Goal: Transaction & Acquisition: Purchase product/service

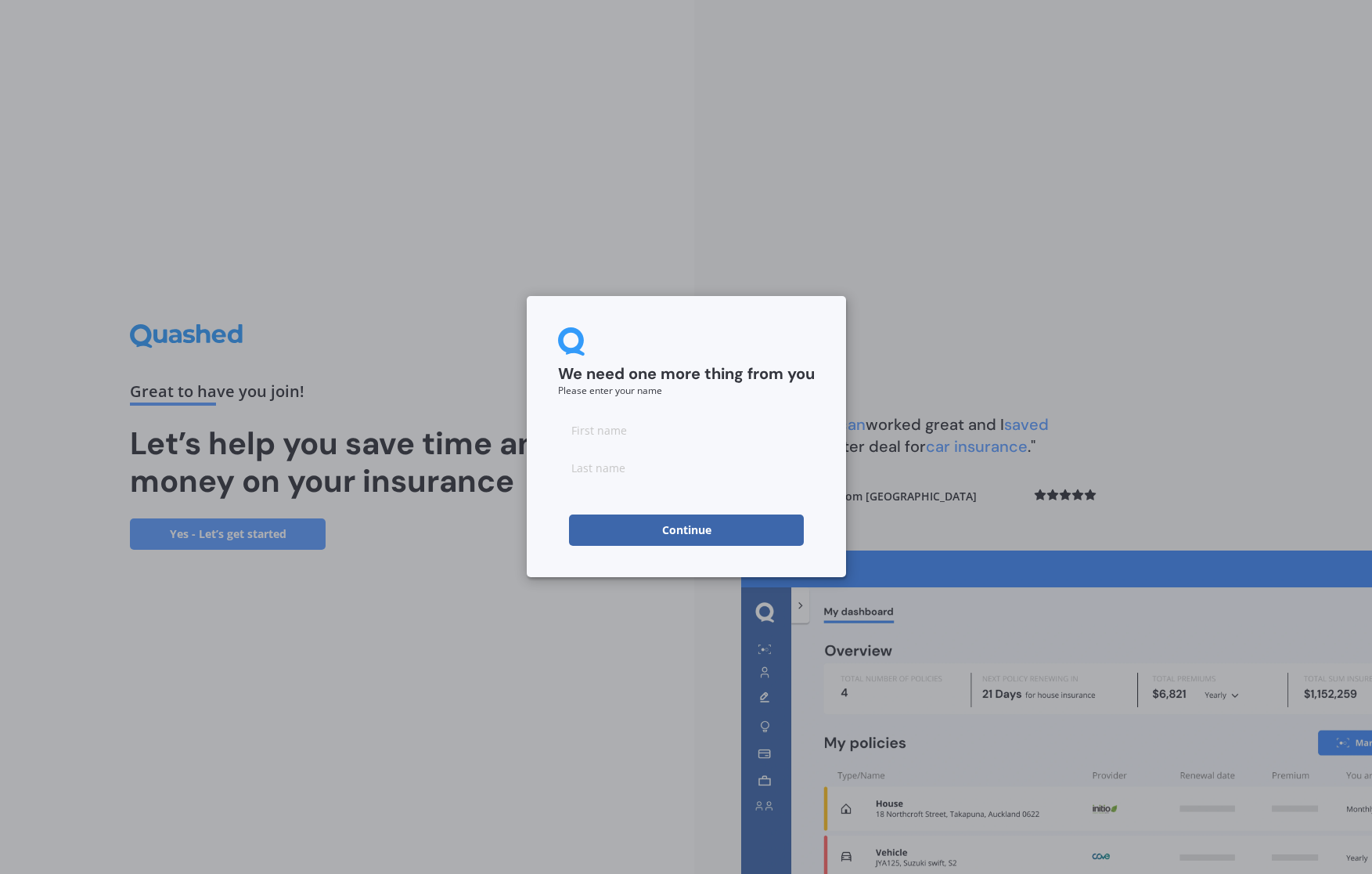
click at [659, 429] on input at bounding box center [686, 430] width 256 height 32
type input "[PERSON_NAME]"
click at [660, 528] on button "Continue" at bounding box center [686, 529] width 234 height 32
type input "[PERSON_NAME]"
click at [690, 538] on button "Continue" at bounding box center [686, 529] width 234 height 32
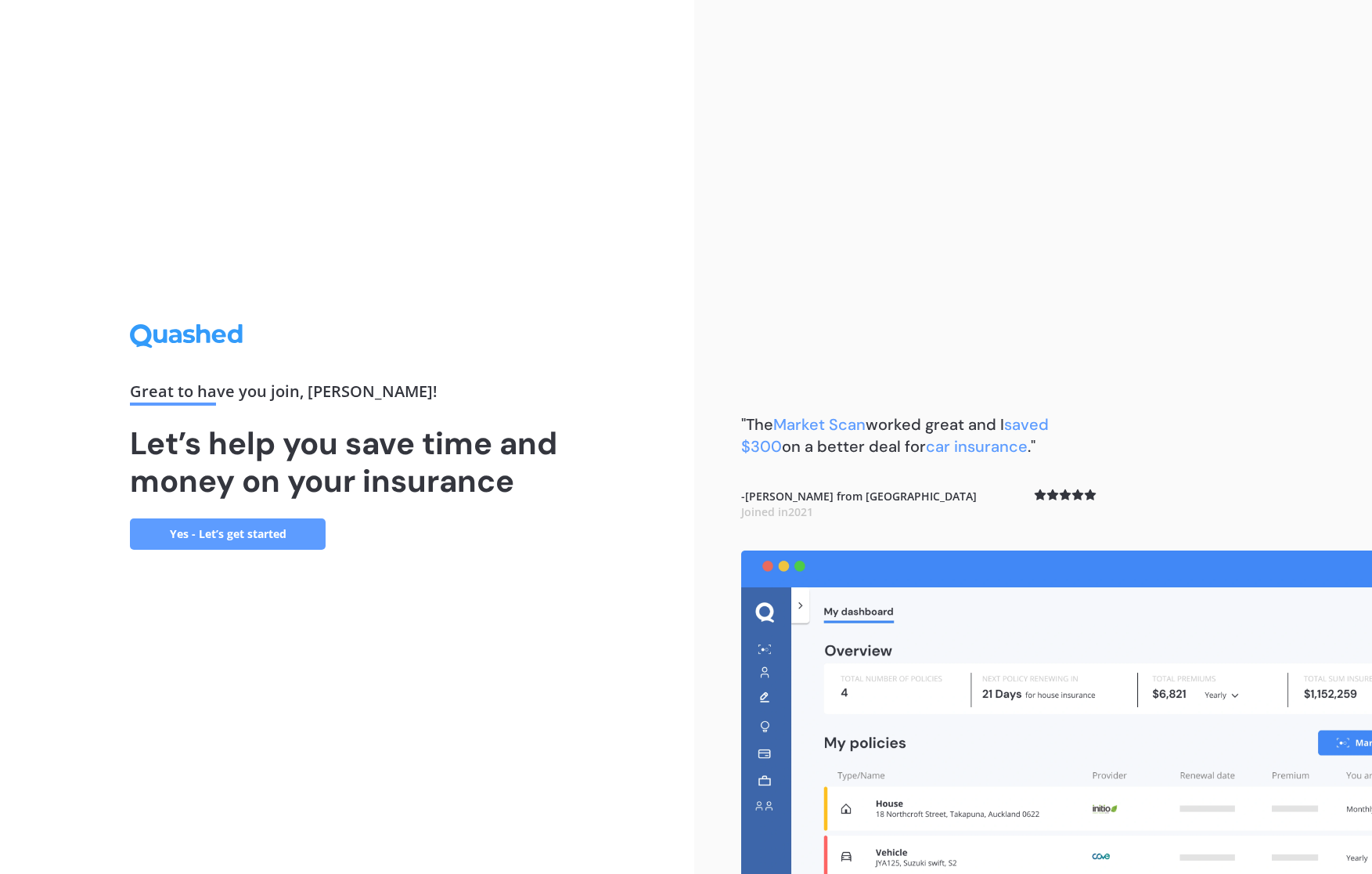
click at [248, 537] on link "Yes - Let’s get started" at bounding box center [228, 534] width 196 height 32
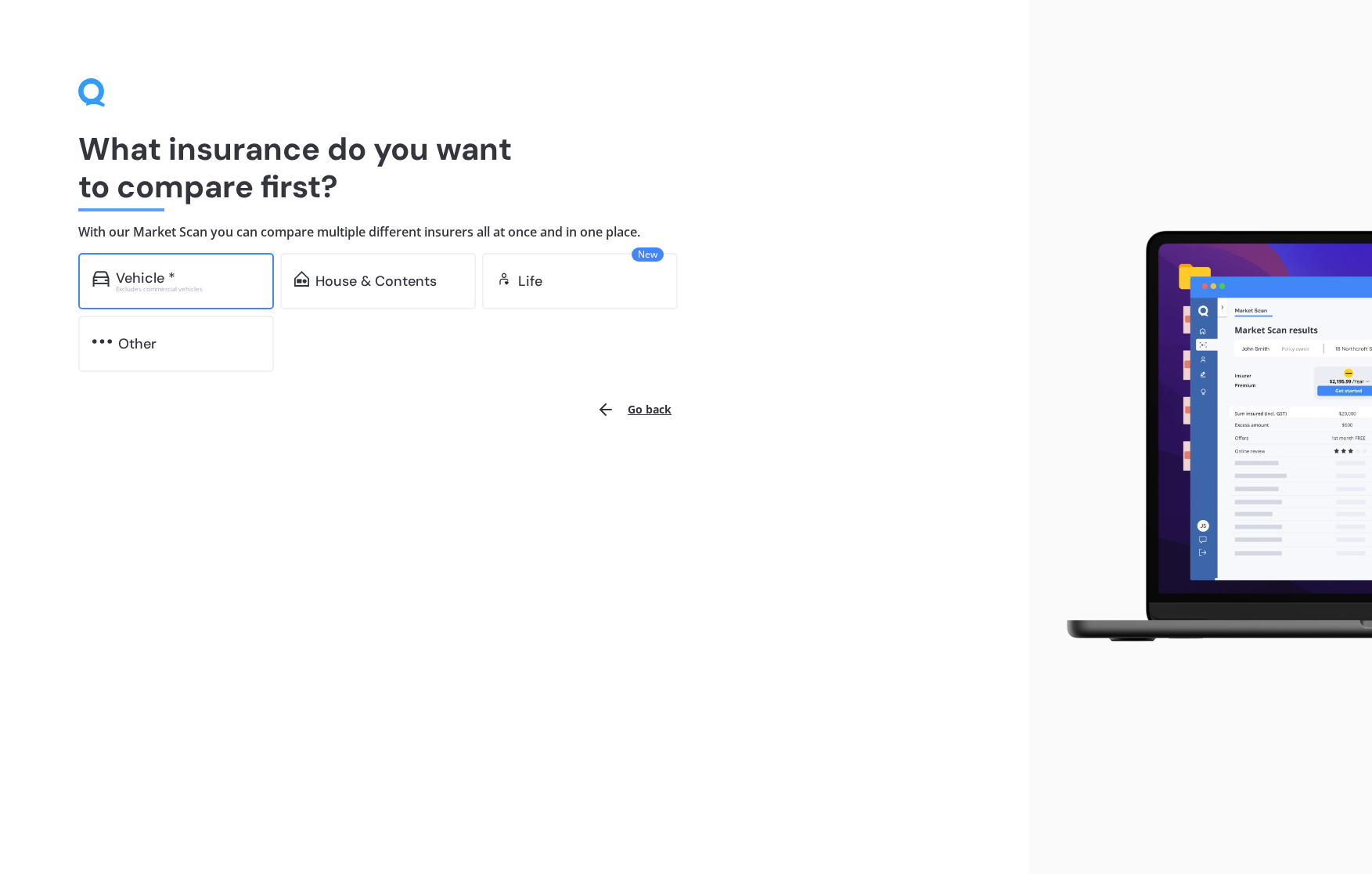
click at [158, 276] on div "Vehicle *" at bounding box center [145, 278] width 59 height 15
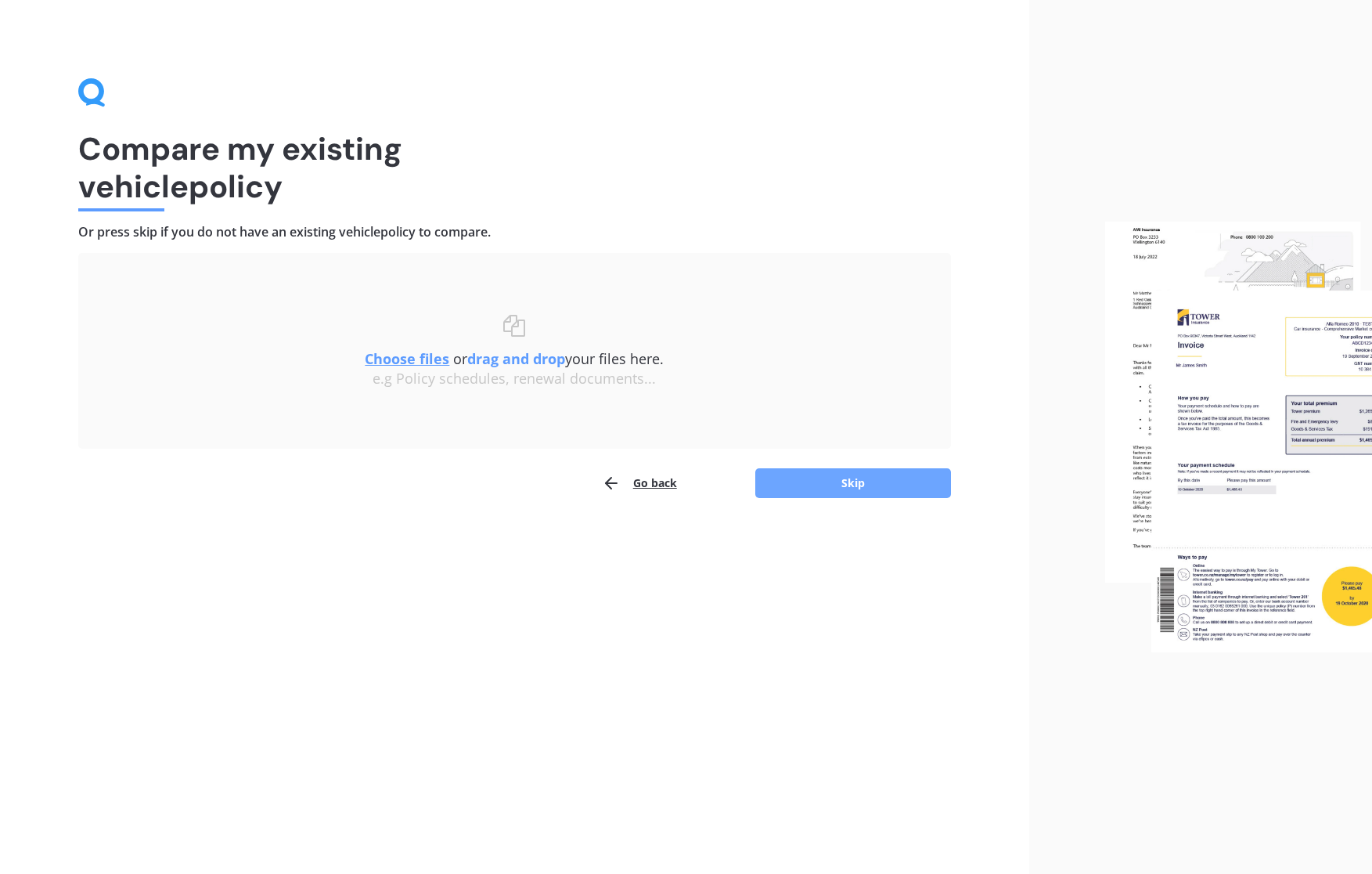
click at [830, 482] on button "Skip" at bounding box center [852, 482] width 196 height 30
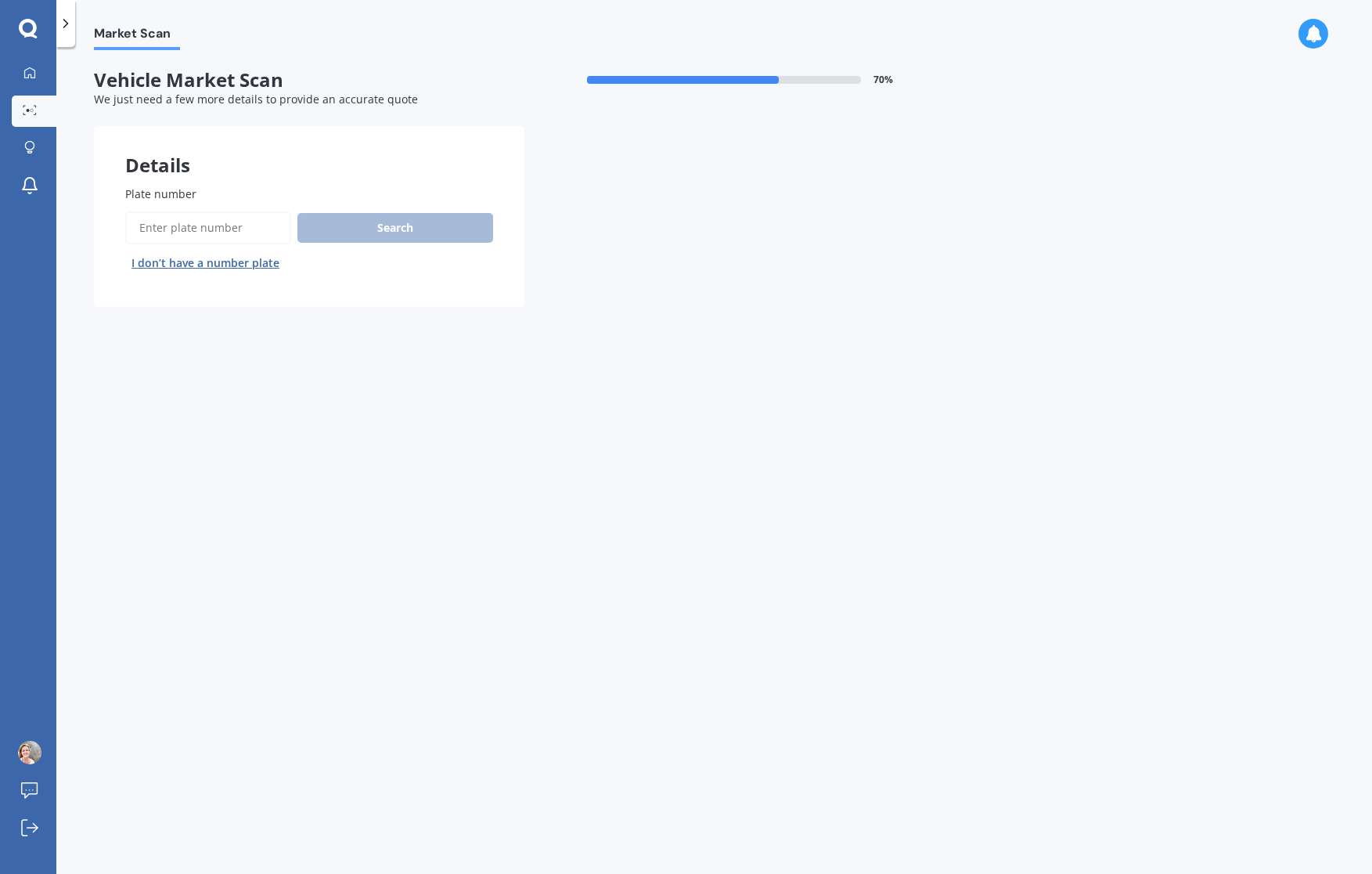
click at [234, 230] on input "Plate number" at bounding box center [208, 228] width 166 height 33
type input "MED226"
click at [419, 227] on button "Search" at bounding box center [395, 228] width 196 height 30
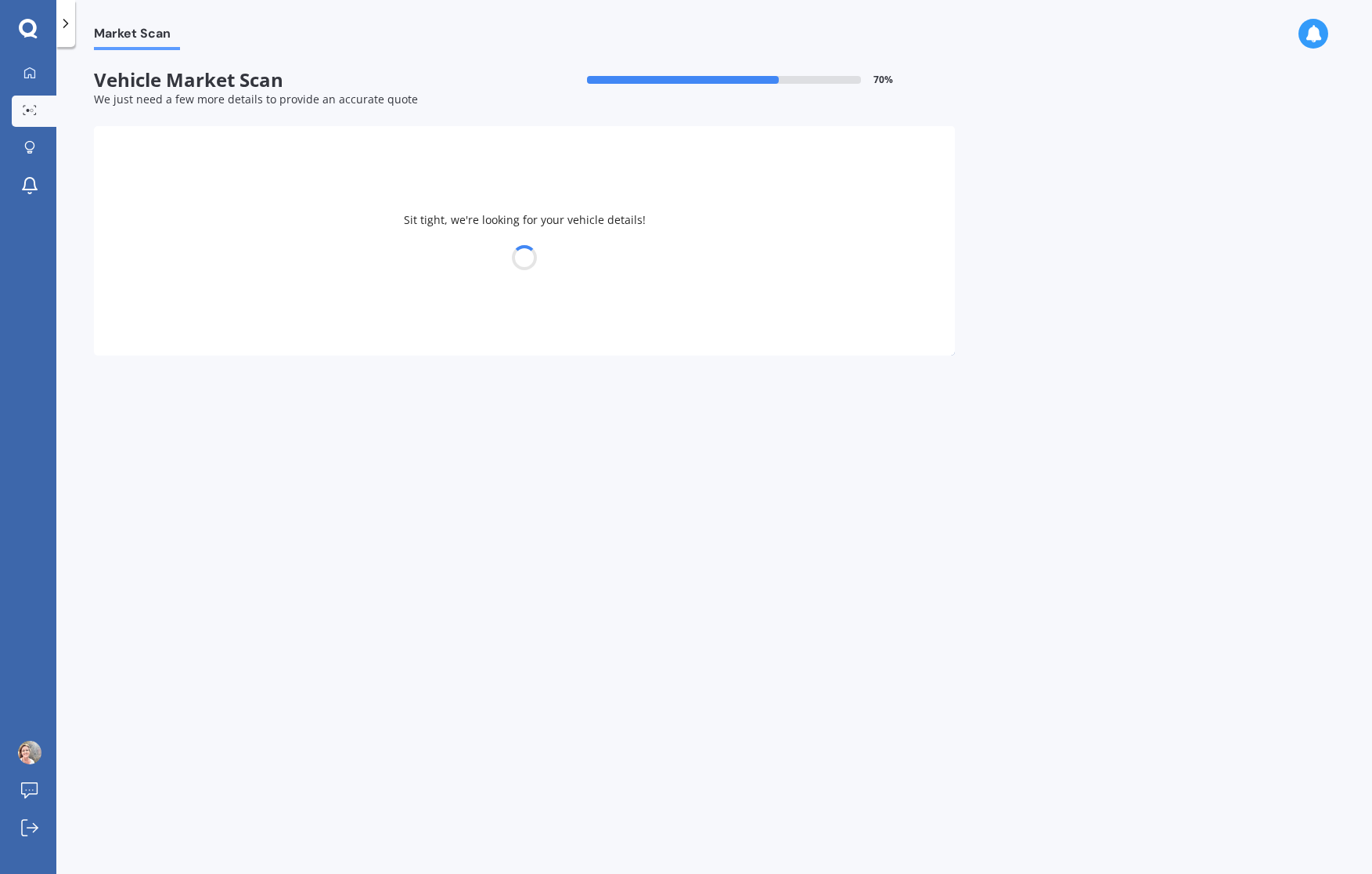
select select "VOLKSWAGEN"
select select "SHARAN"
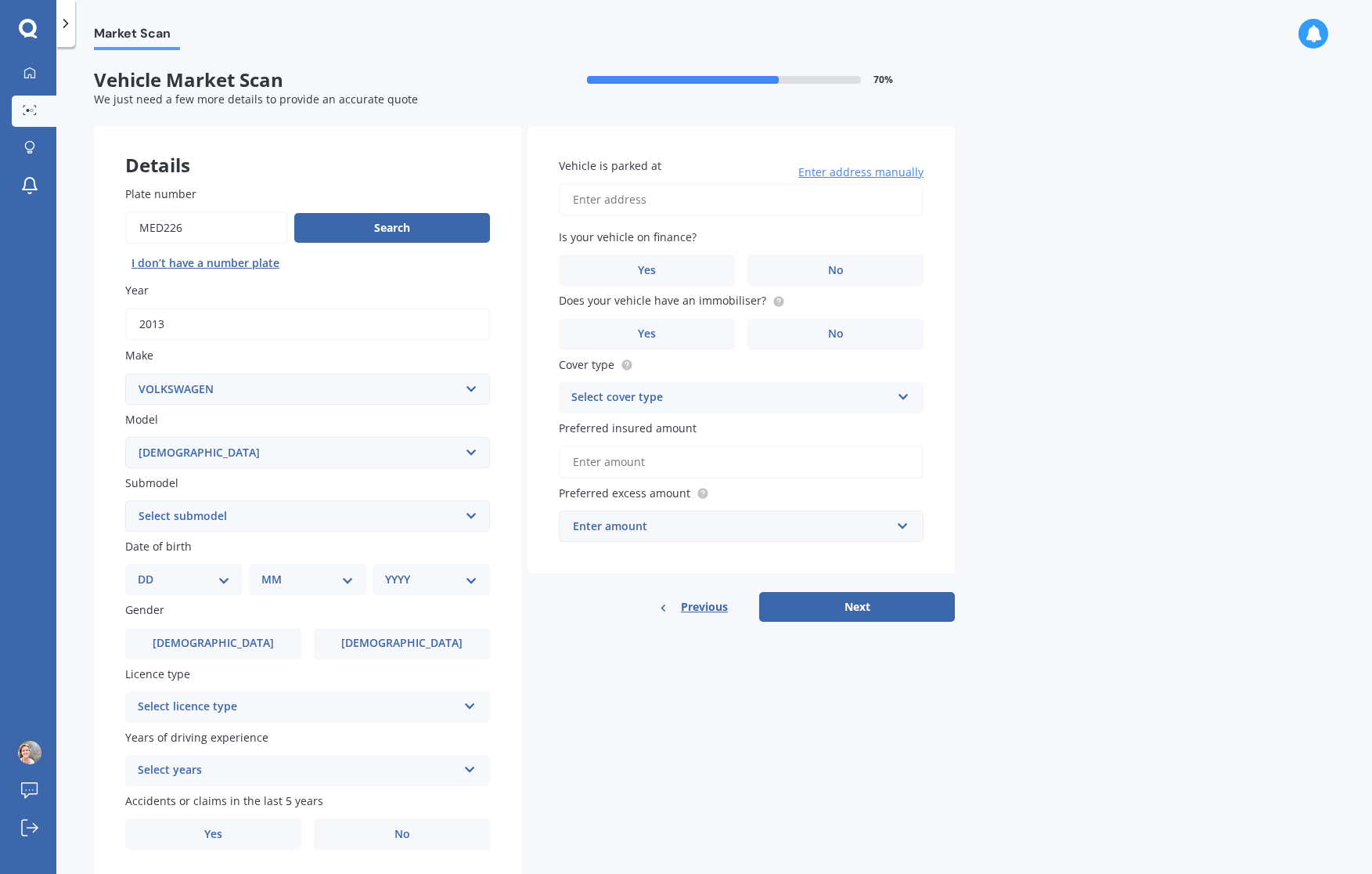
select select "PETROL TURBO"
select select "22"
click at [264, 583] on div "MM 01 02 03 04 05 06 07 08 09 10 11 12" at bounding box center [311, 579] width 111 height 32
select select "07"
select select "1977"
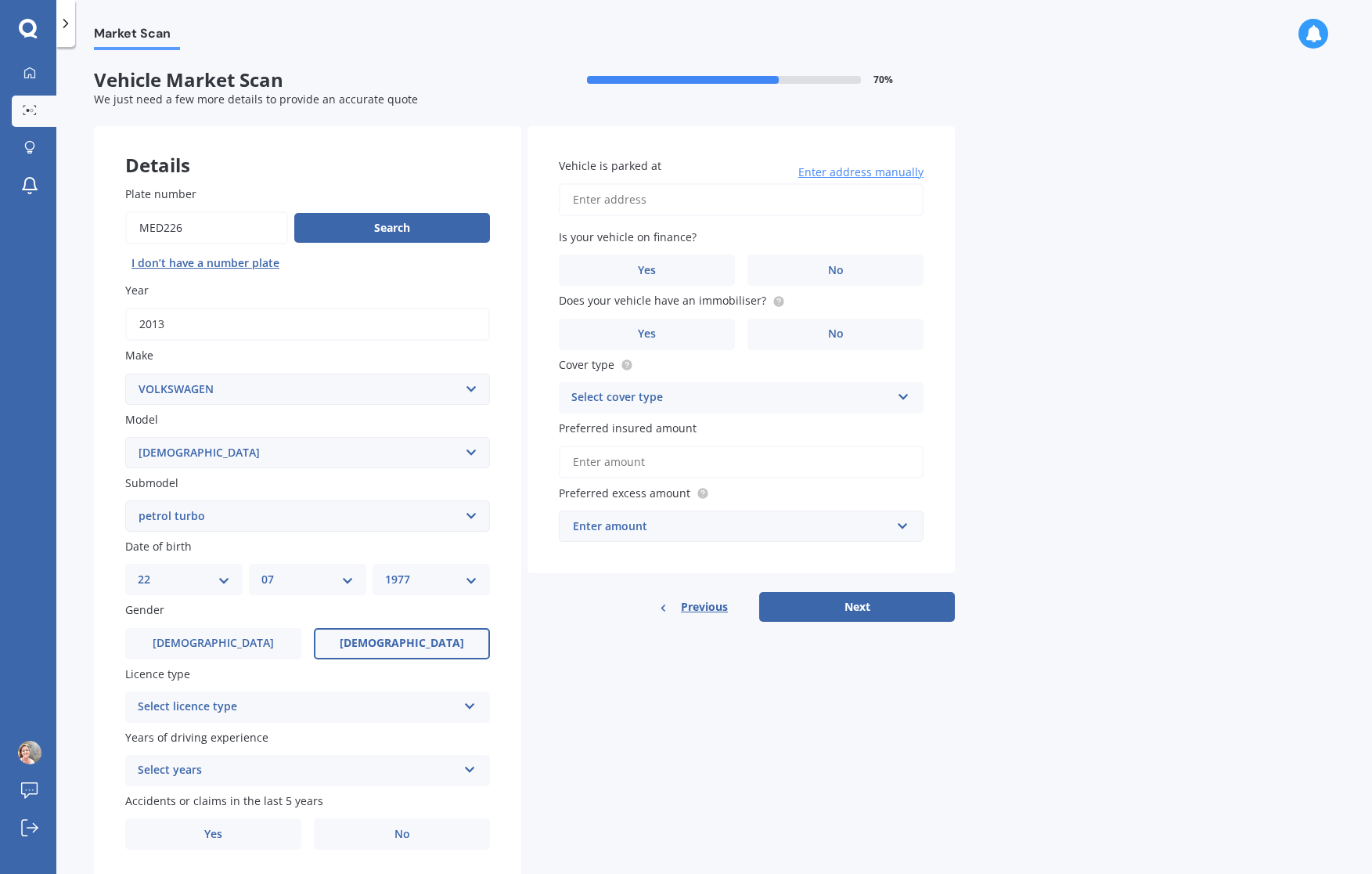
click at [398, 639] on span "[DEMOGRAPHIC_DATA]" at bounding box center [402, 643] width 124 height 13
click at [0, 0] on input "[DEMOGRAPHIC_DATA]" at bounding box center [0, 0] width 0 height 0
click at [275, 700] on div "Select licence type" at bounding box center [298, 707] width 320 height 19
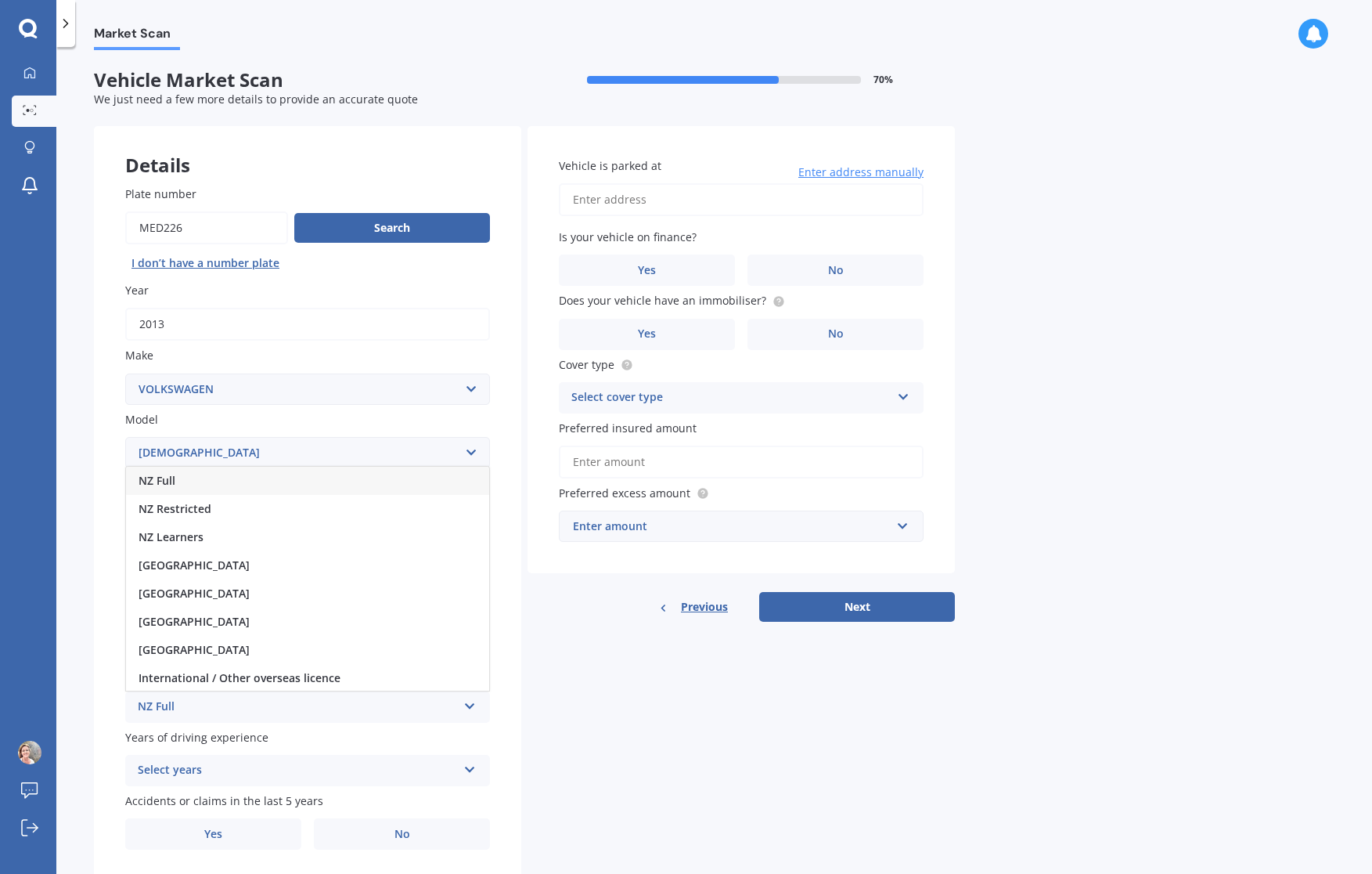
click at [227, 479] on div "NZ Full" at bounding box center [308, 481] width 364 height 28
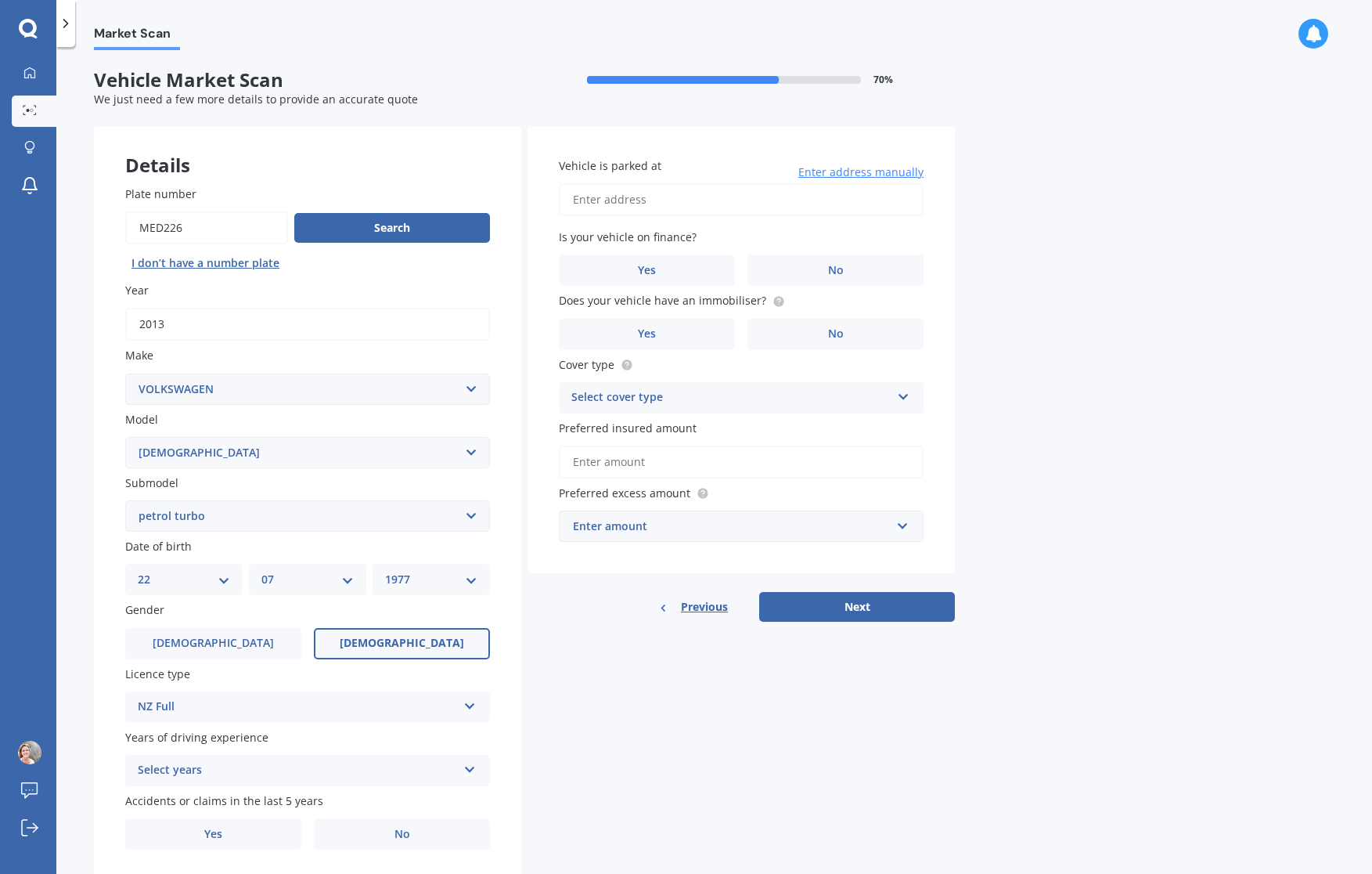
click at [205, 766] on div "Select years" at bounding box center [298, 771] width 320 height 19
click at [233, 619] on div "5 or more years" at bounding box center [308, 627] width 364 height 28
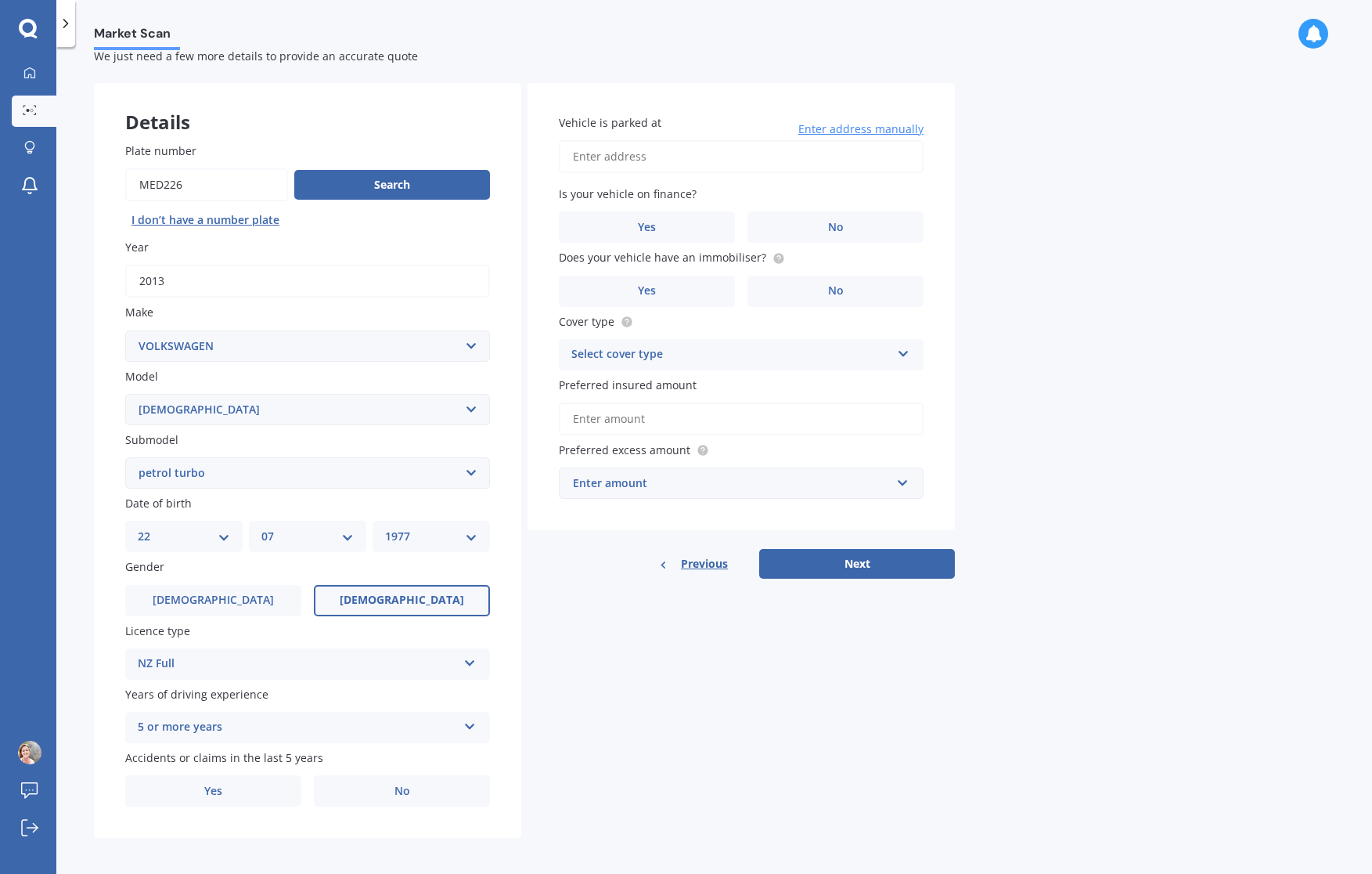
scroll to position [42, 0]
click at [247, 786] on label "Yes" at bounding box center [213, 792] width 176 height 32
click at [0, 0] on input "Yes" at bounding box center [0, 0] width 0 height 0
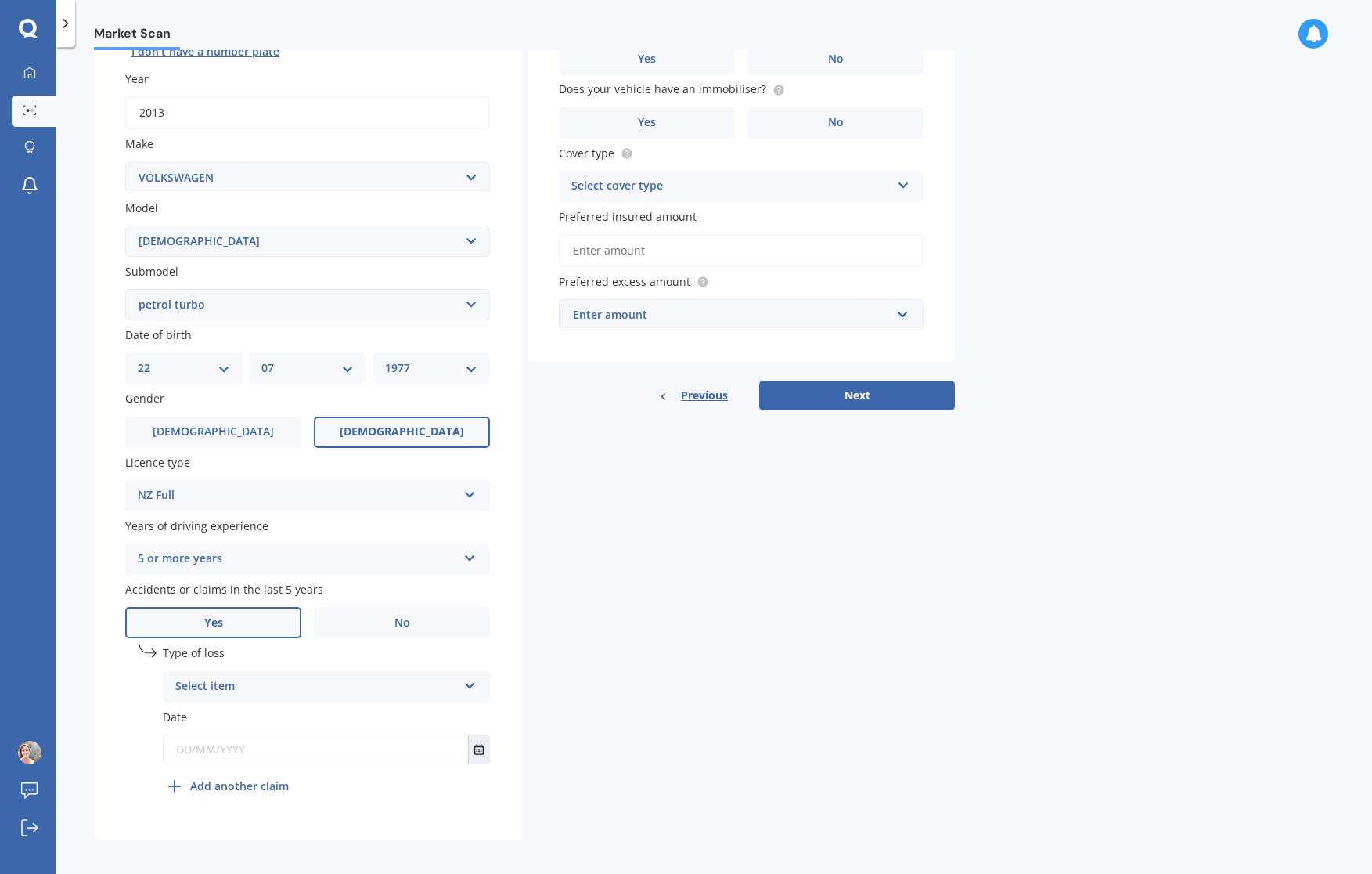
scroll to position [211, 0]
click at [408, 678] on div "Select item" at bounding box center [316, 687] width 281 height 19
click at [365, 742] on div "Not at fault accident" at bounding box center [326, 746] width 325 height 28
click at [364, 747] on input "text" at bounding box center [316, 750] width 304 height 28
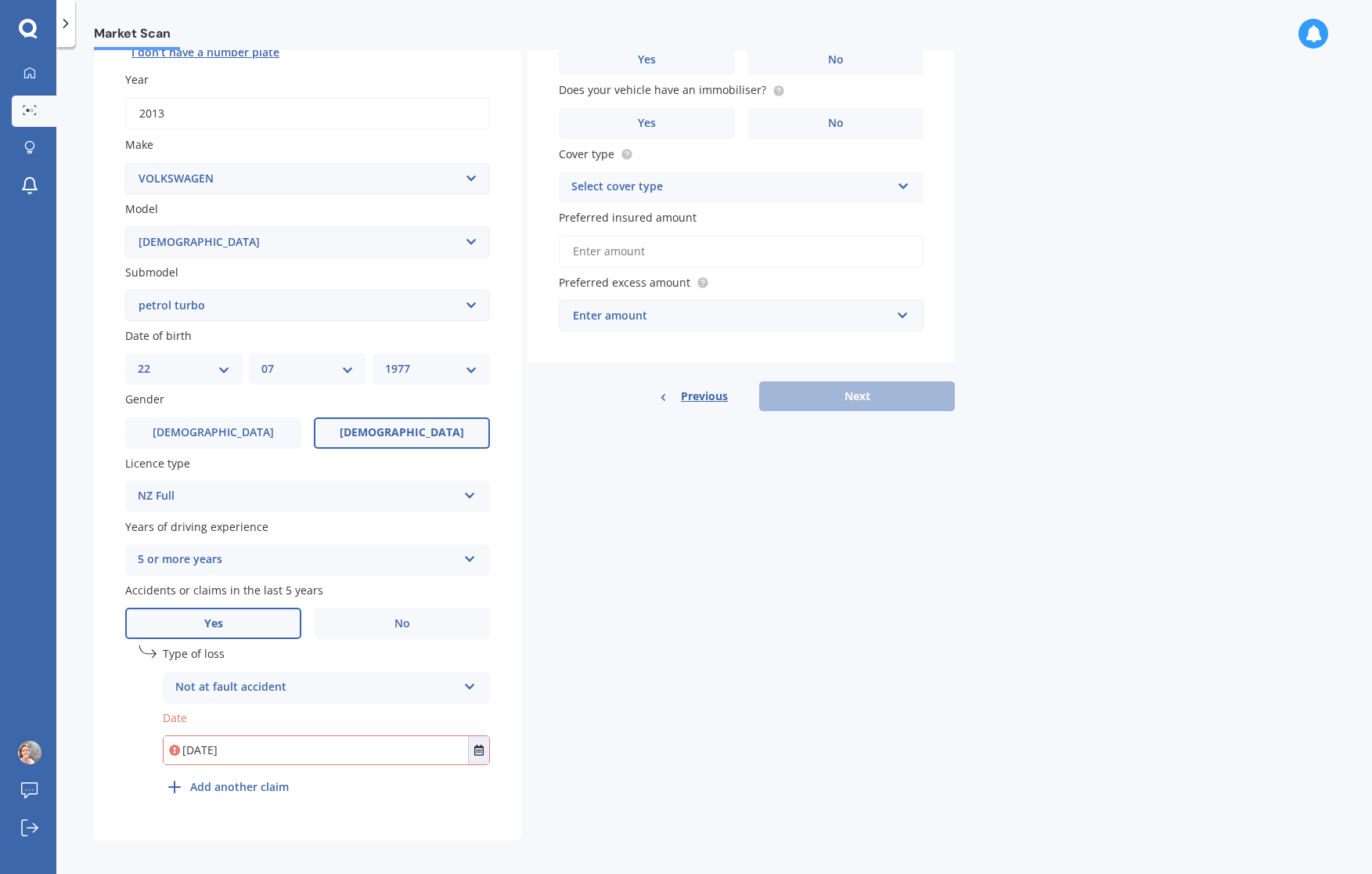
type input "[DATE]"
click at [432, 794] on div "undefined 1 Type of loss Not at fault accident At fault accident Not at fault a…" at bounding box center [326, 724] width 327 height 157
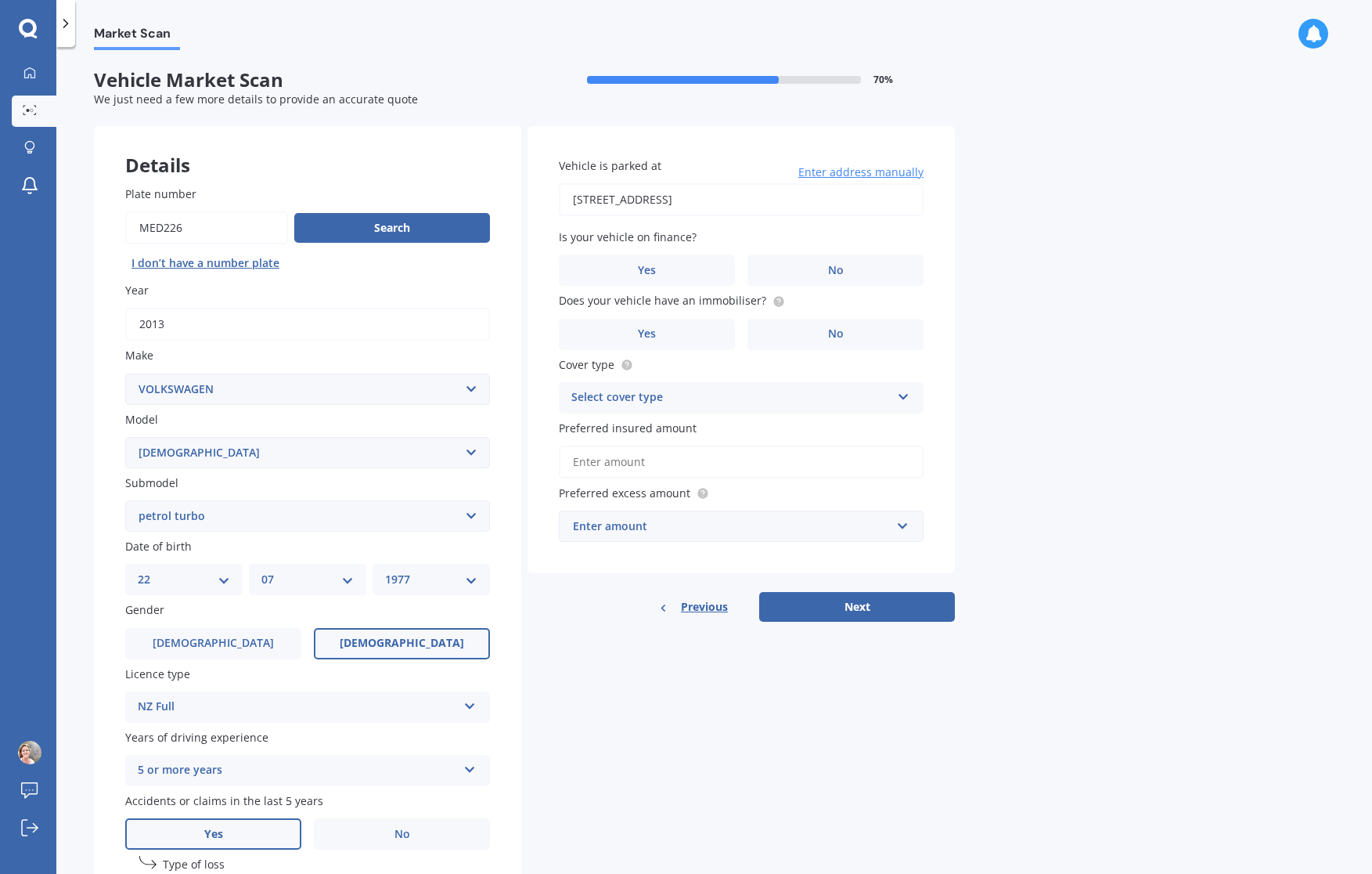
type input "[STREET_ADDRESS]"
click at [796, 265] on label "No" at bounding box center [835, 270] width 176 height 32
click at [0, 0] on input "No" at bounding box center [0, 0] width 0 height 0
click at [832, 327] on span "No" at bounding box center [835, 334] width 15 height 13
click at [0, 0] on input "No" at bounding box center [0, 0] width 0 height 0
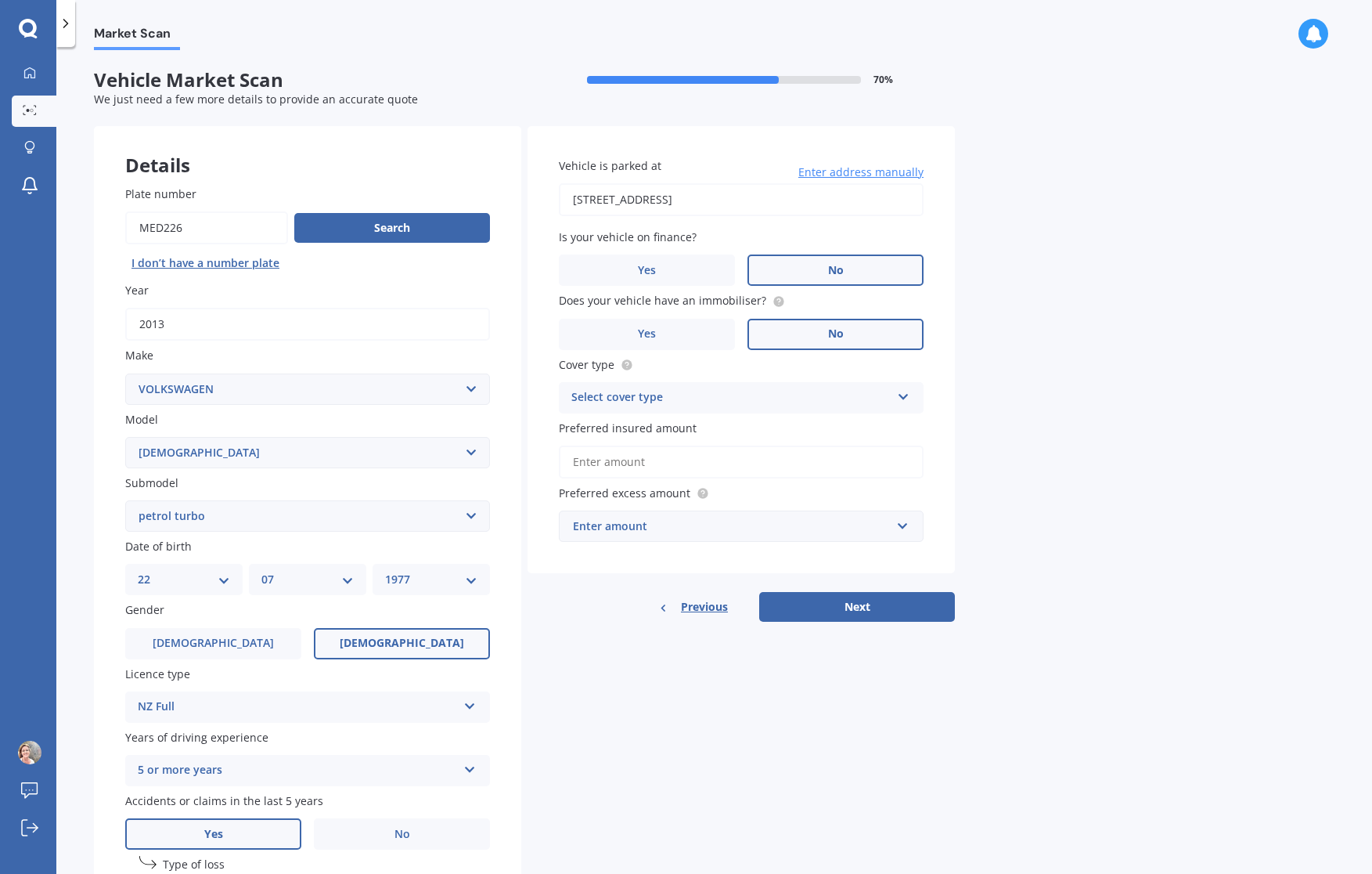
click at [826, 396] on div "Select cover type" at bounding box center [731, 398] width 320 height 19
click at [698, 430] on div "Comprehensive" at bounding box center [741, 428] width 364 height 28
click at [656, 459] on input "Preferred insured amount" at bounding box center [741, 461] width 365 height 33
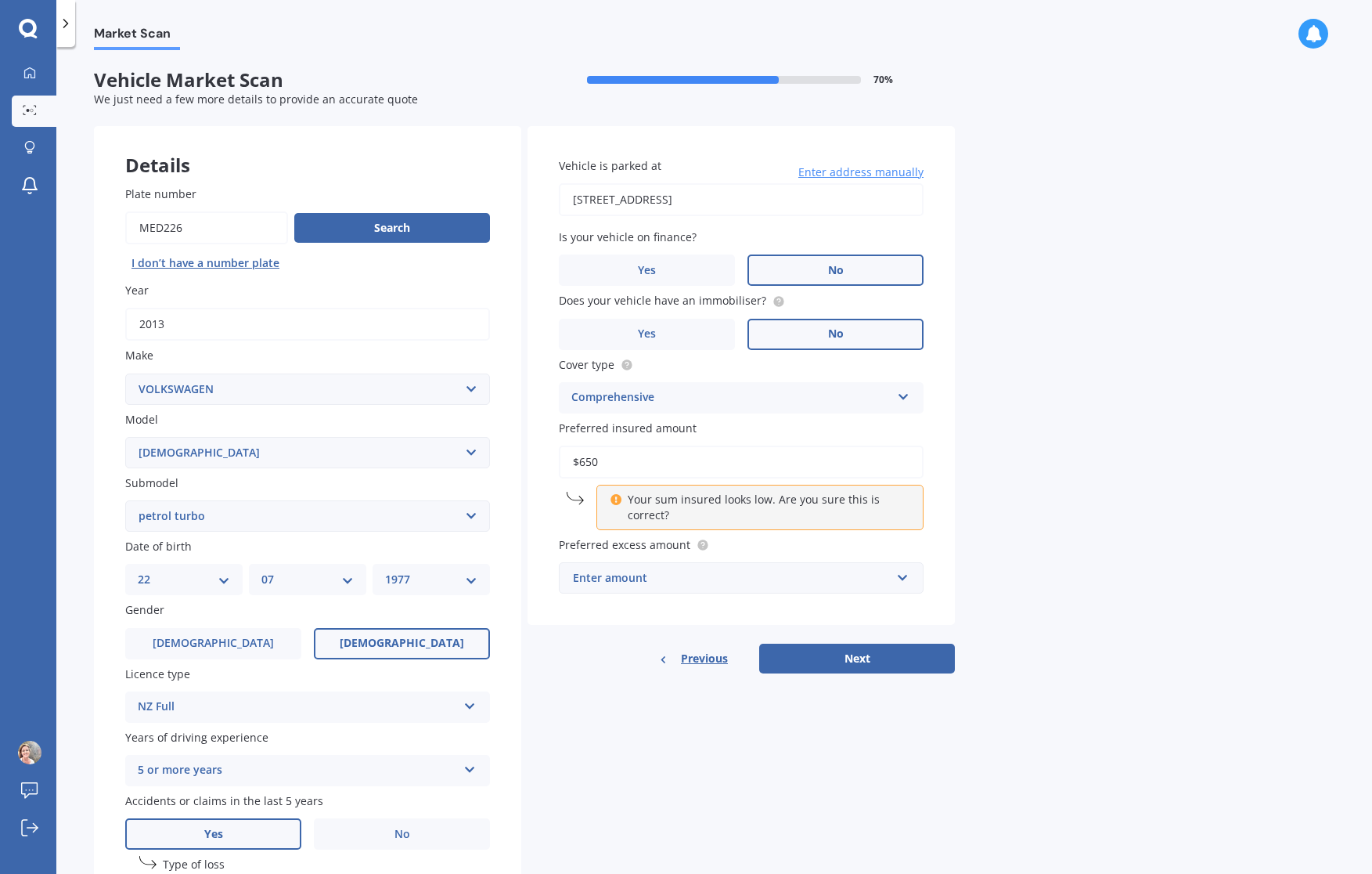
type input "$6,500"
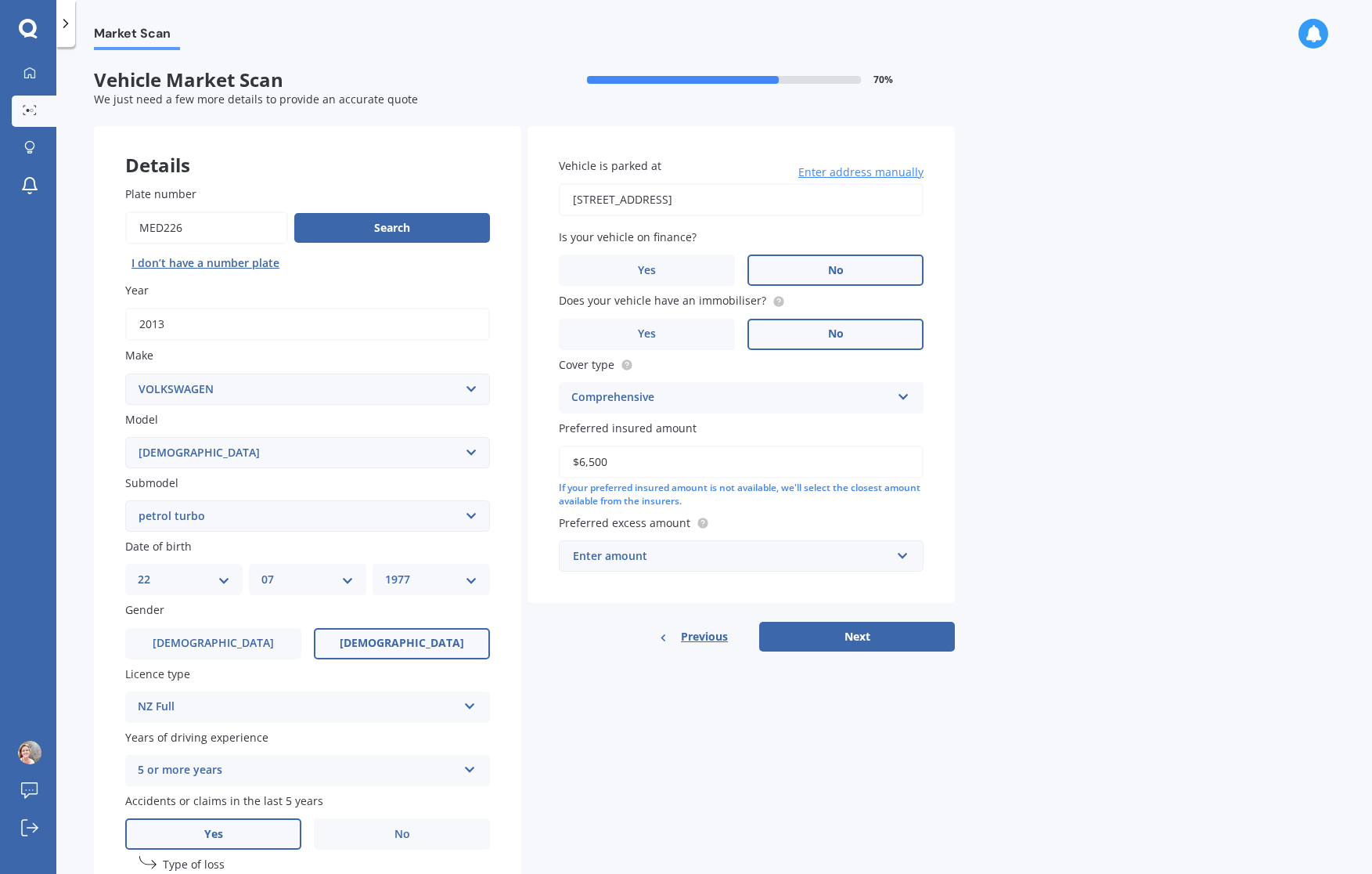
click at [648, 556] on div "Enter amount" at bounding box center [732, 556] width 318 height 17
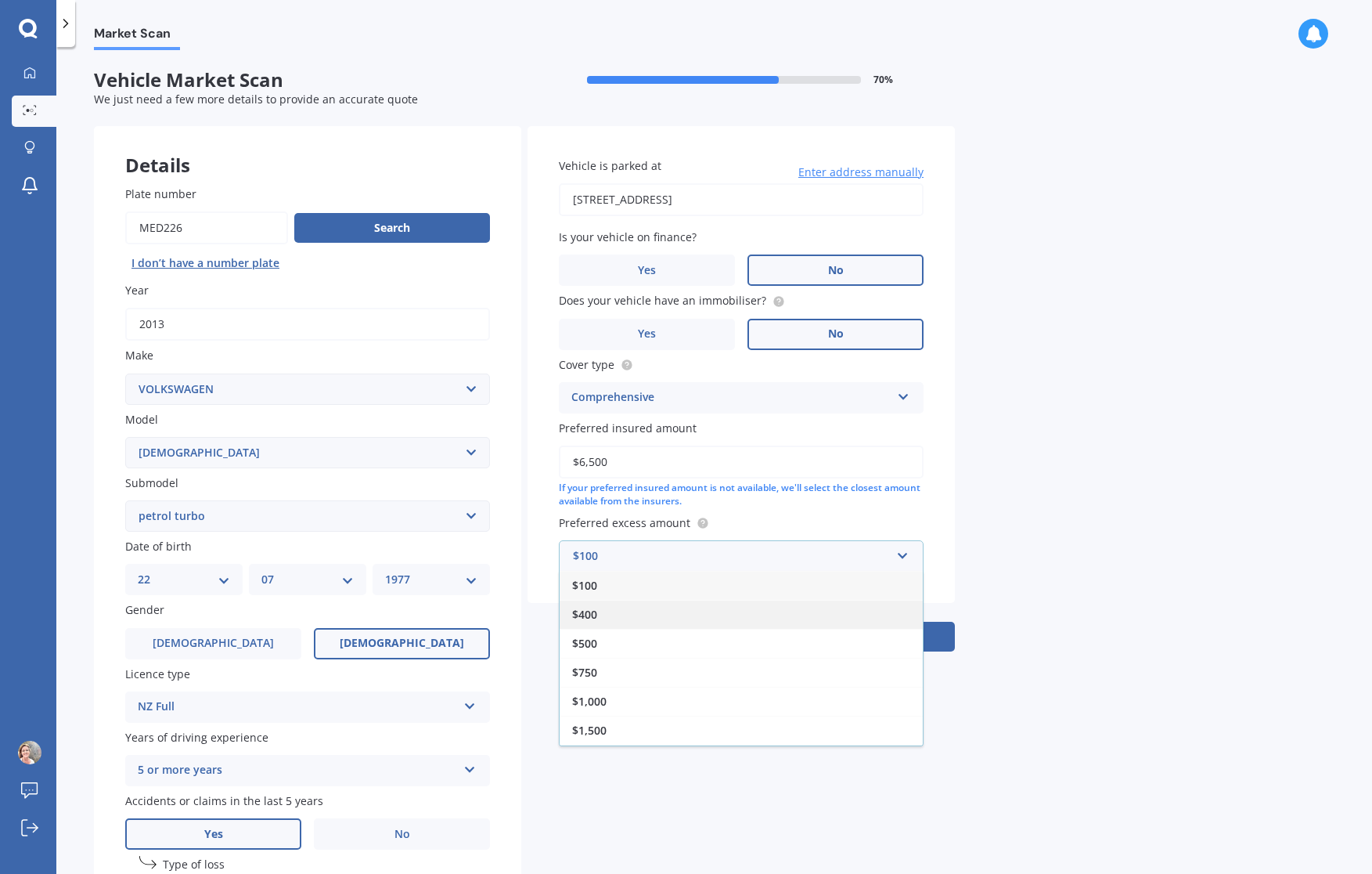
click at [617, 602] on div "$400" at bounding box center [741, 615] width 364 height 29
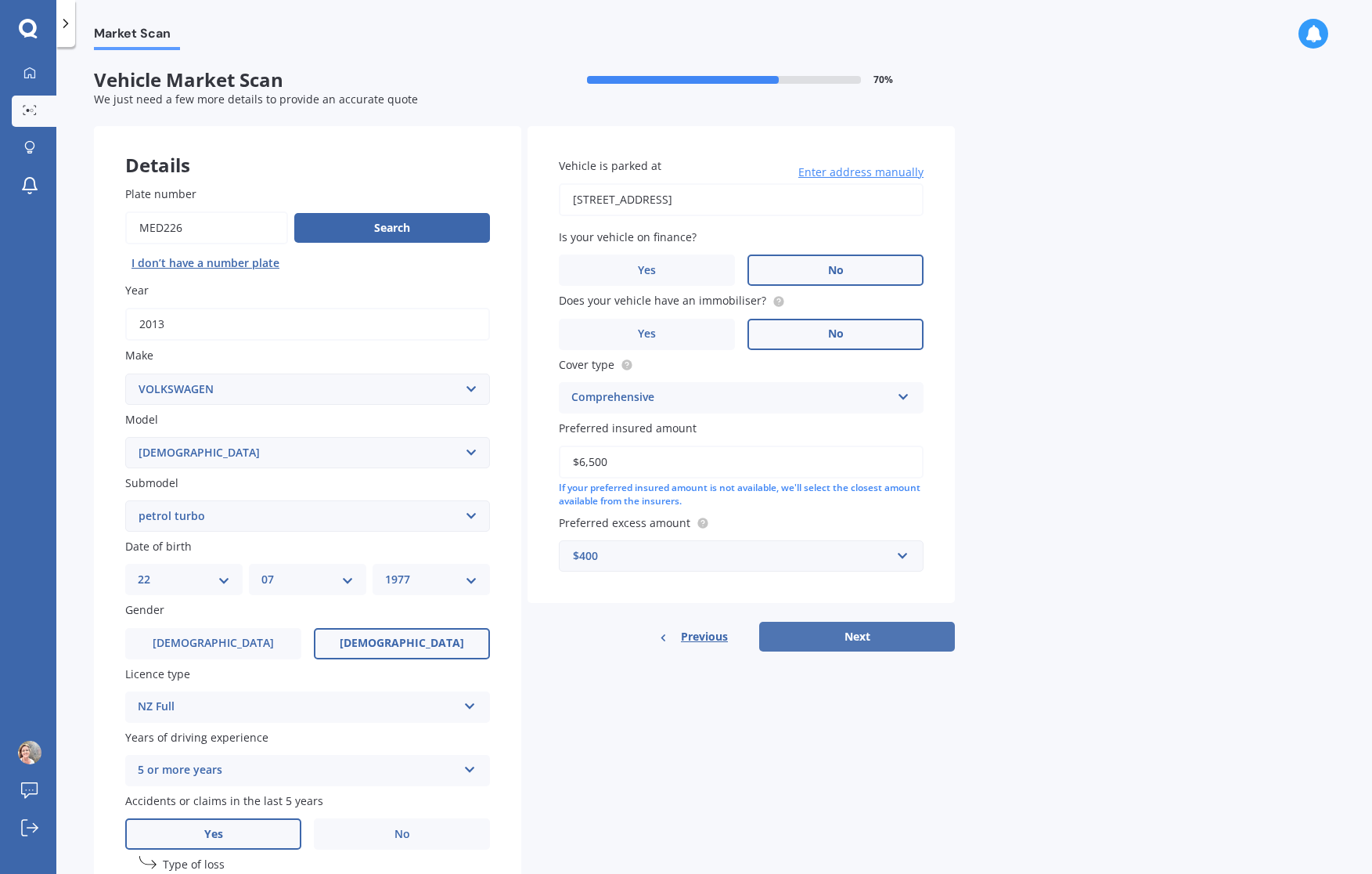
click at [829, 634] on button "Next" at bounding box center [857, 637] width 196 height 30
select select "22"
select select "07"
select select "1977"
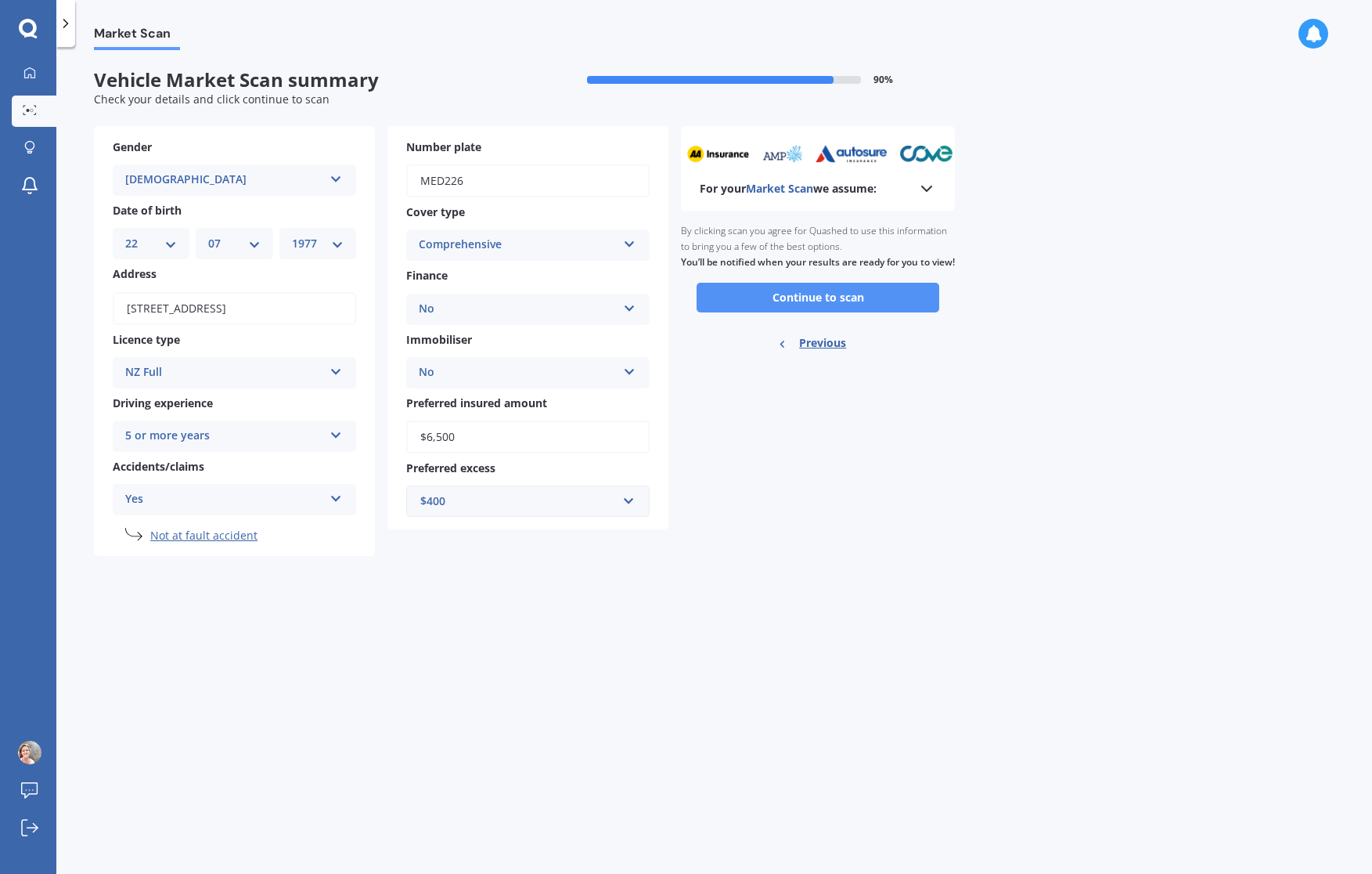
click at [858, 310] on button "Continue to scan" at bounding box center [818, 297] width 243 height 30
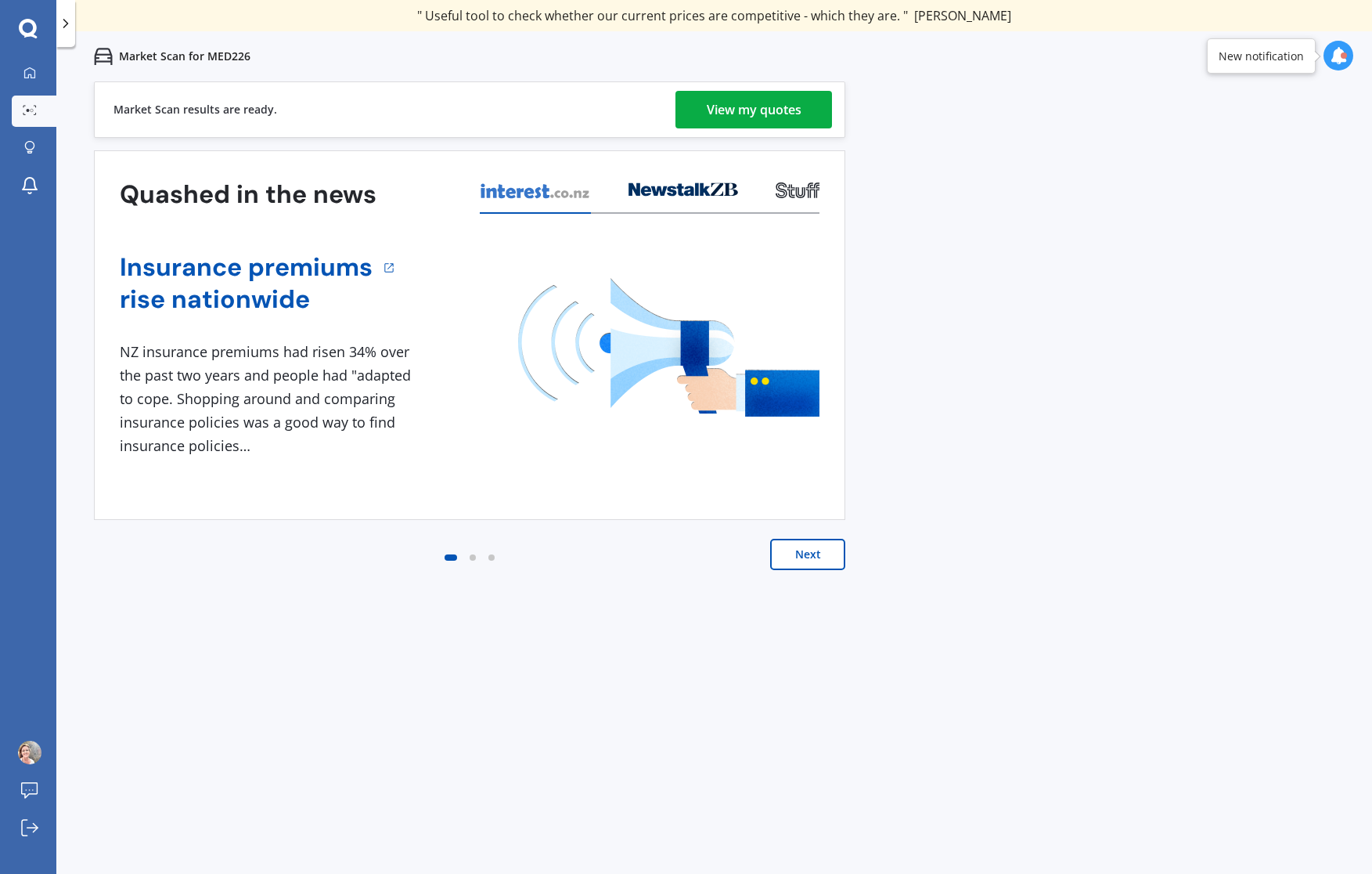
click at [785, 105] on div "View my quotes" at bounding box center [754, 109] width 95 height 37
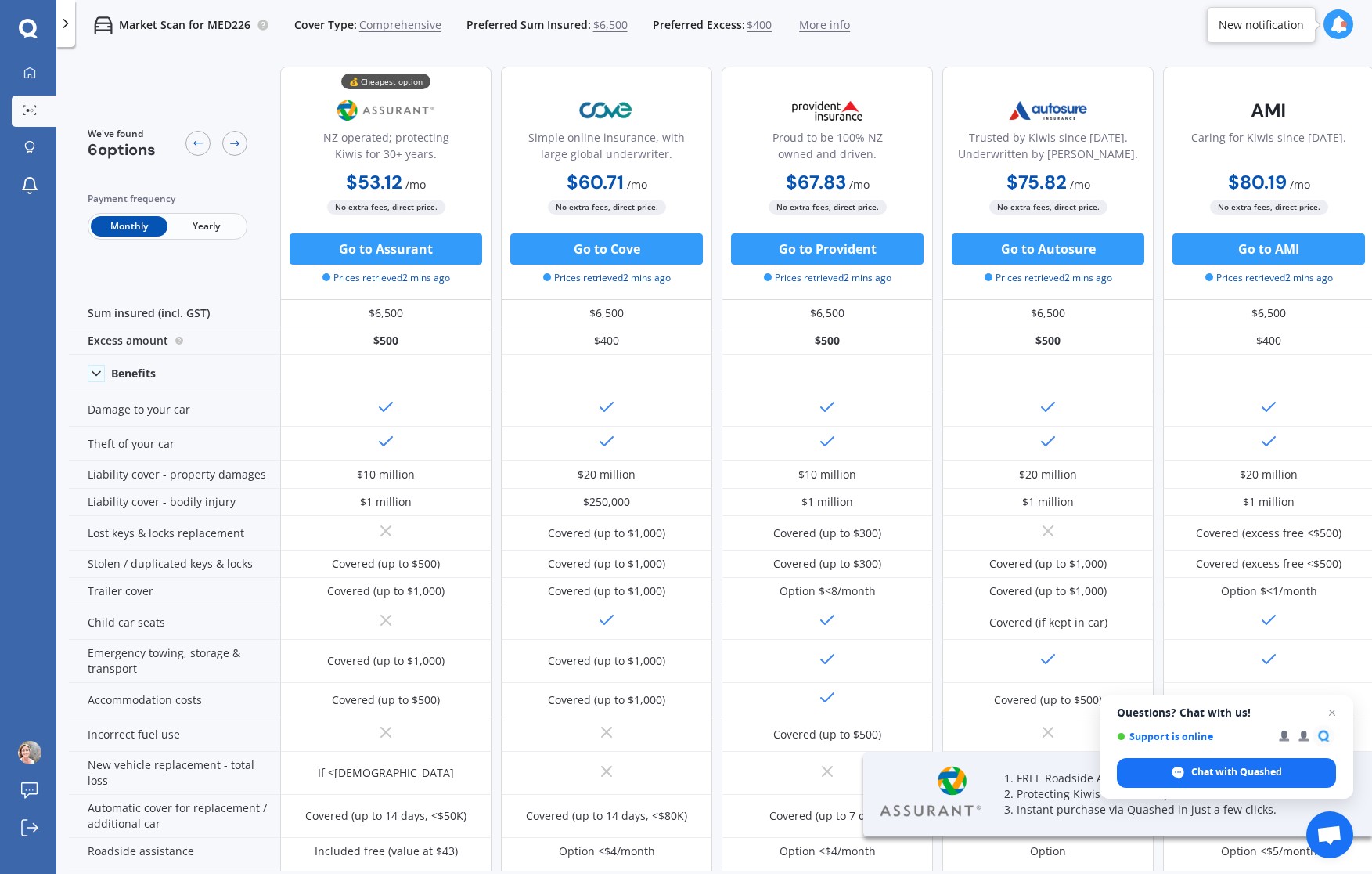
click at [203, 218] on span "Yearly" at bounding box center [206, 226] width 77 height 20
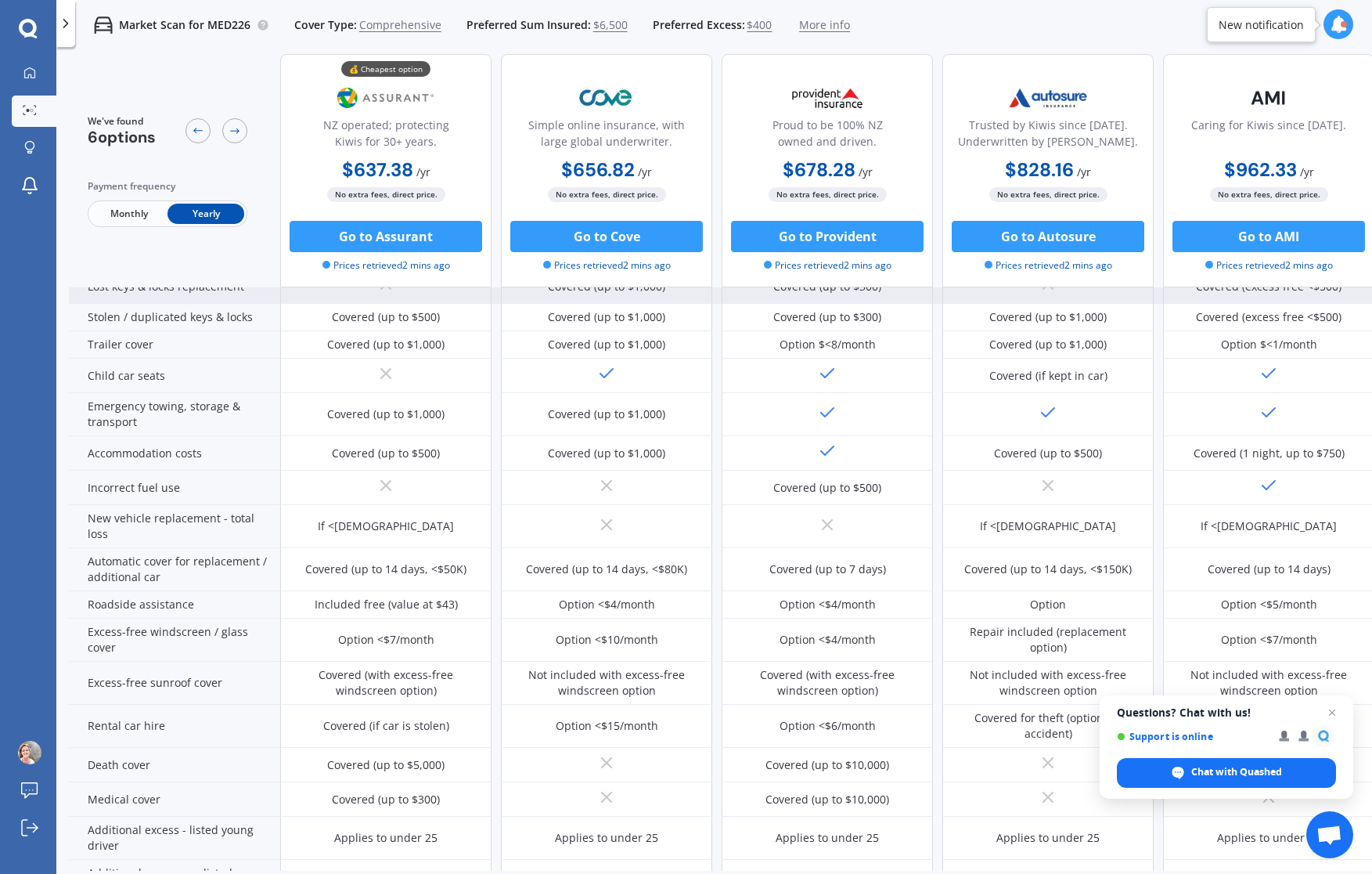
scroll to position [258, 0]
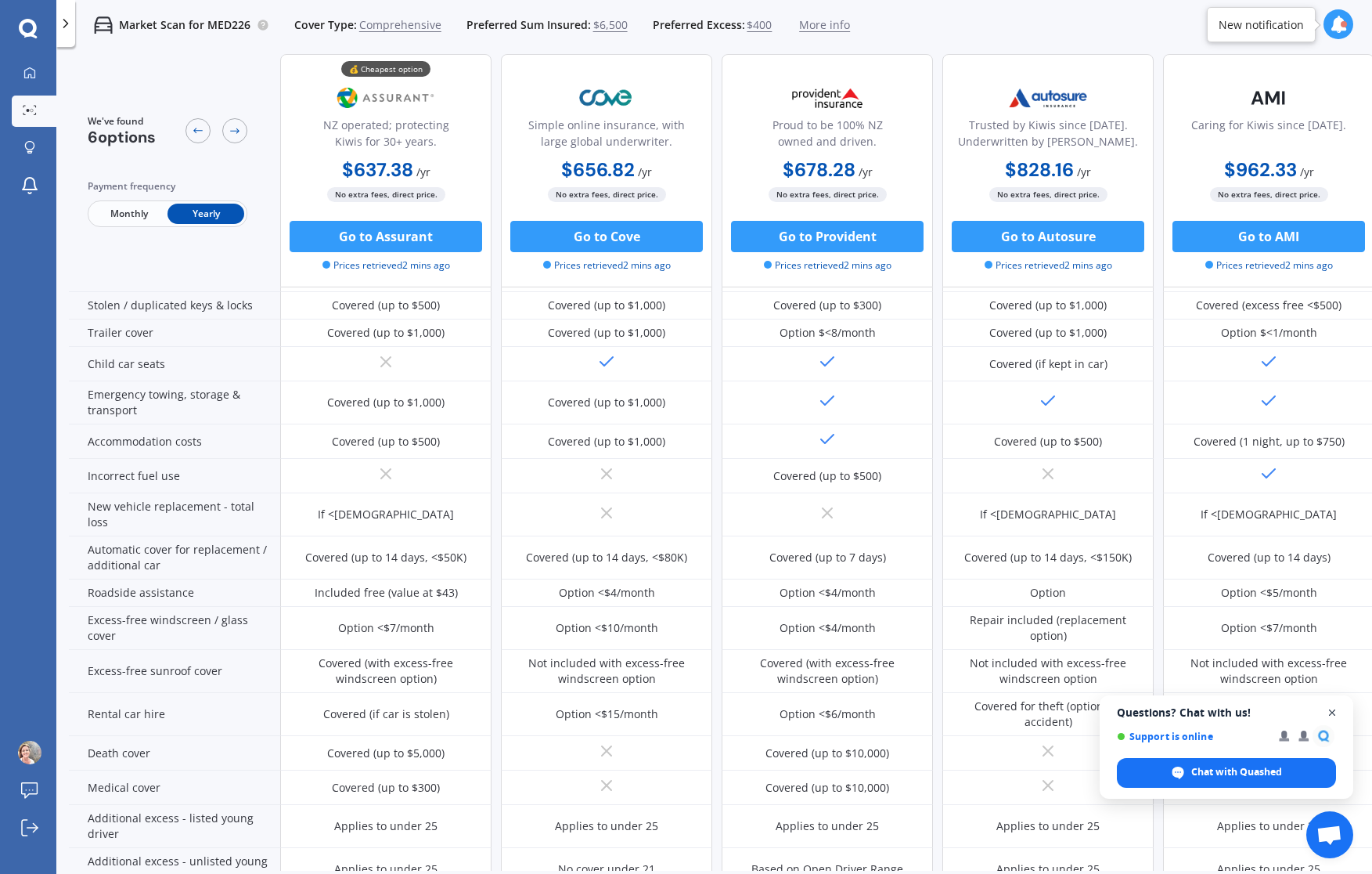
click at [1329, 710] on span "Open chat" at bounding box center [1332, 713] width 19 height 19
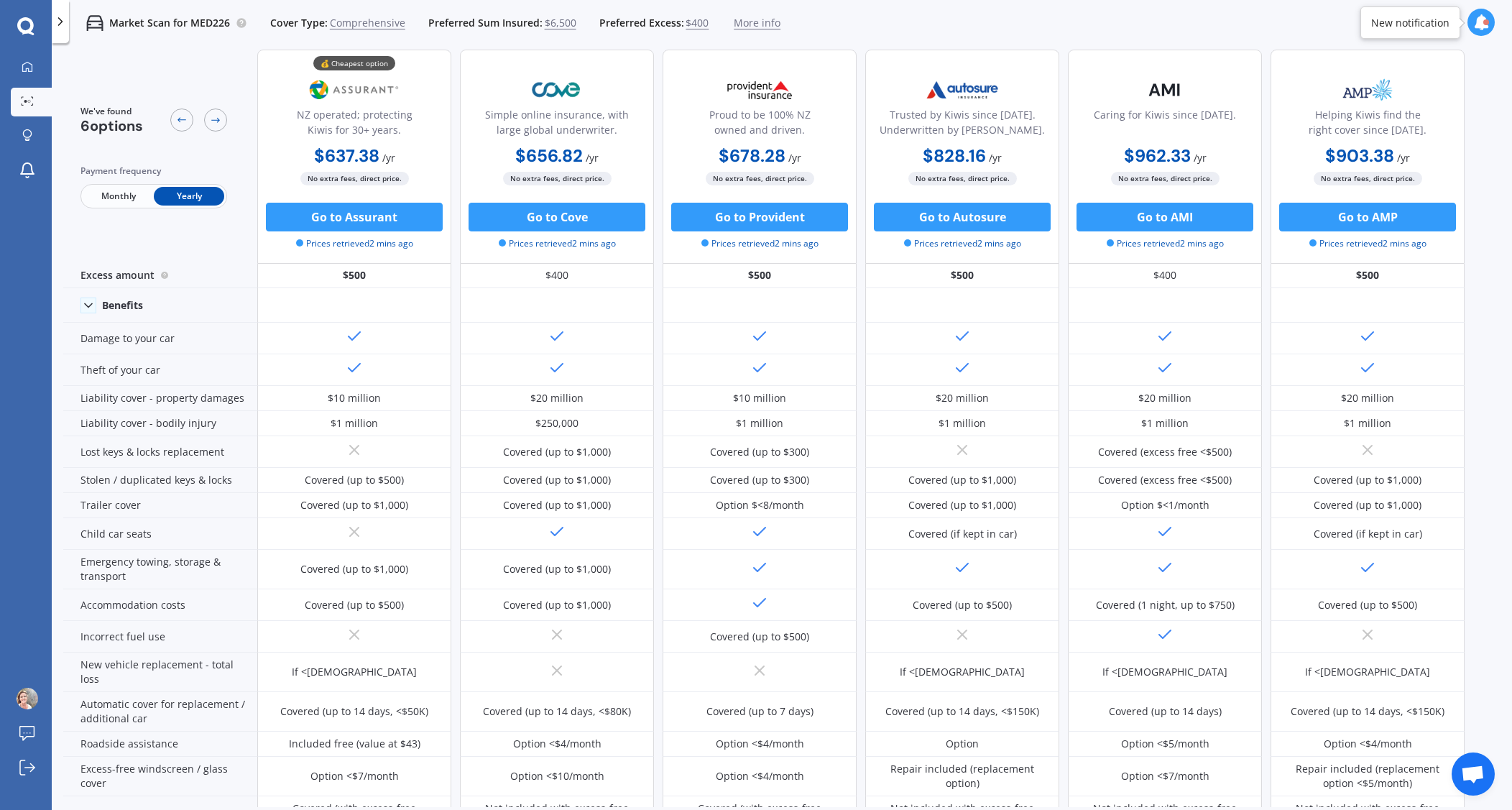
scroll to position [36, 0]
click at [363, 19] on span "Comprehensive" at bounding box center [367, 23] width 76 height 14
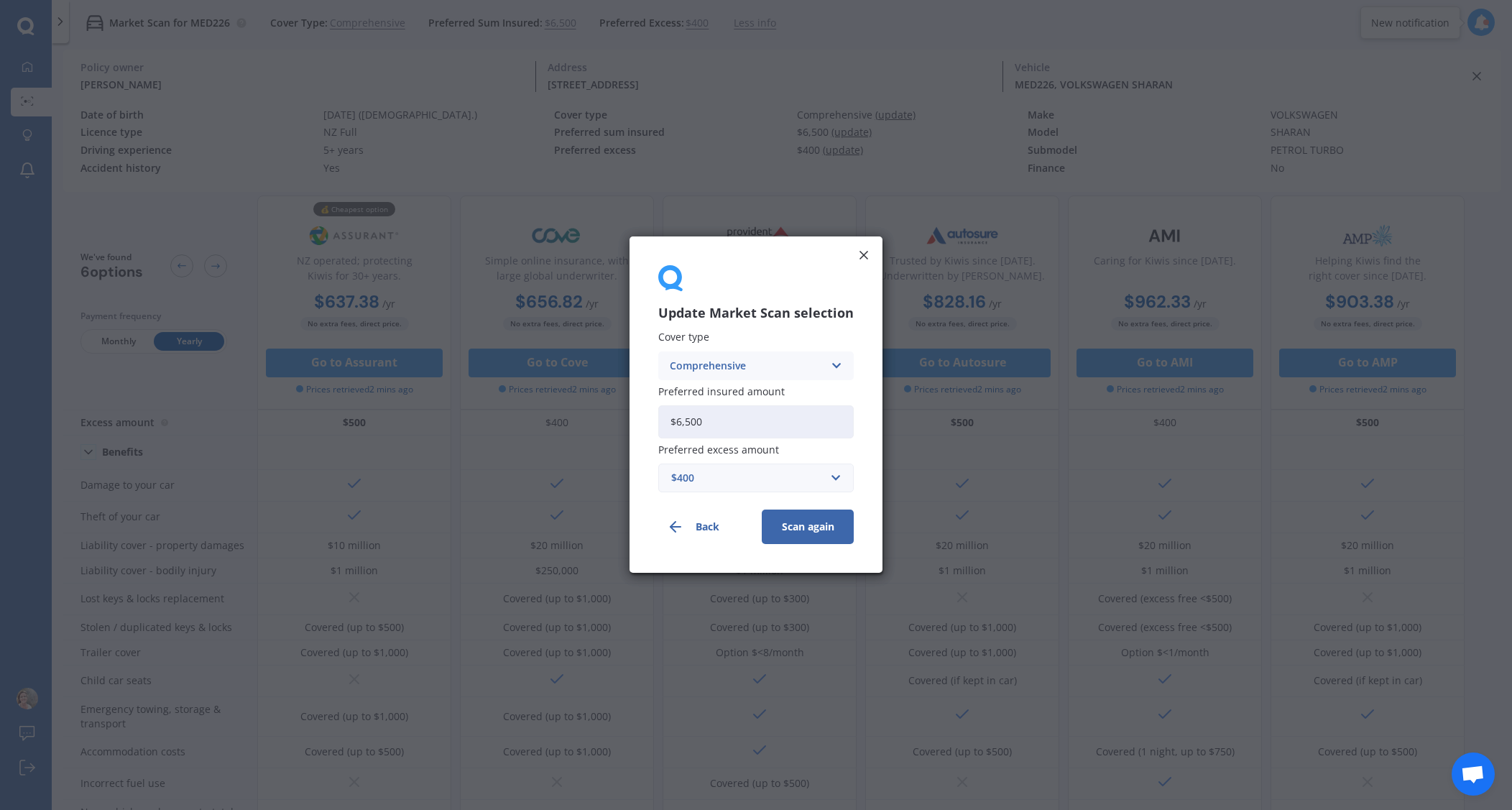
click at [785, 375] on div "Comprehensive Comprehensive Third Party, Fire & Theft Third Party" at bounding box center [756, 365] width 196 height 29
click at [763, 419] on span "Third Party, Fire & Theft" at bounding box center [729, 419] width 118 height 10
click at [818, 532] on button "Scan again" at bounding box center [807, 527] width 92 height 34
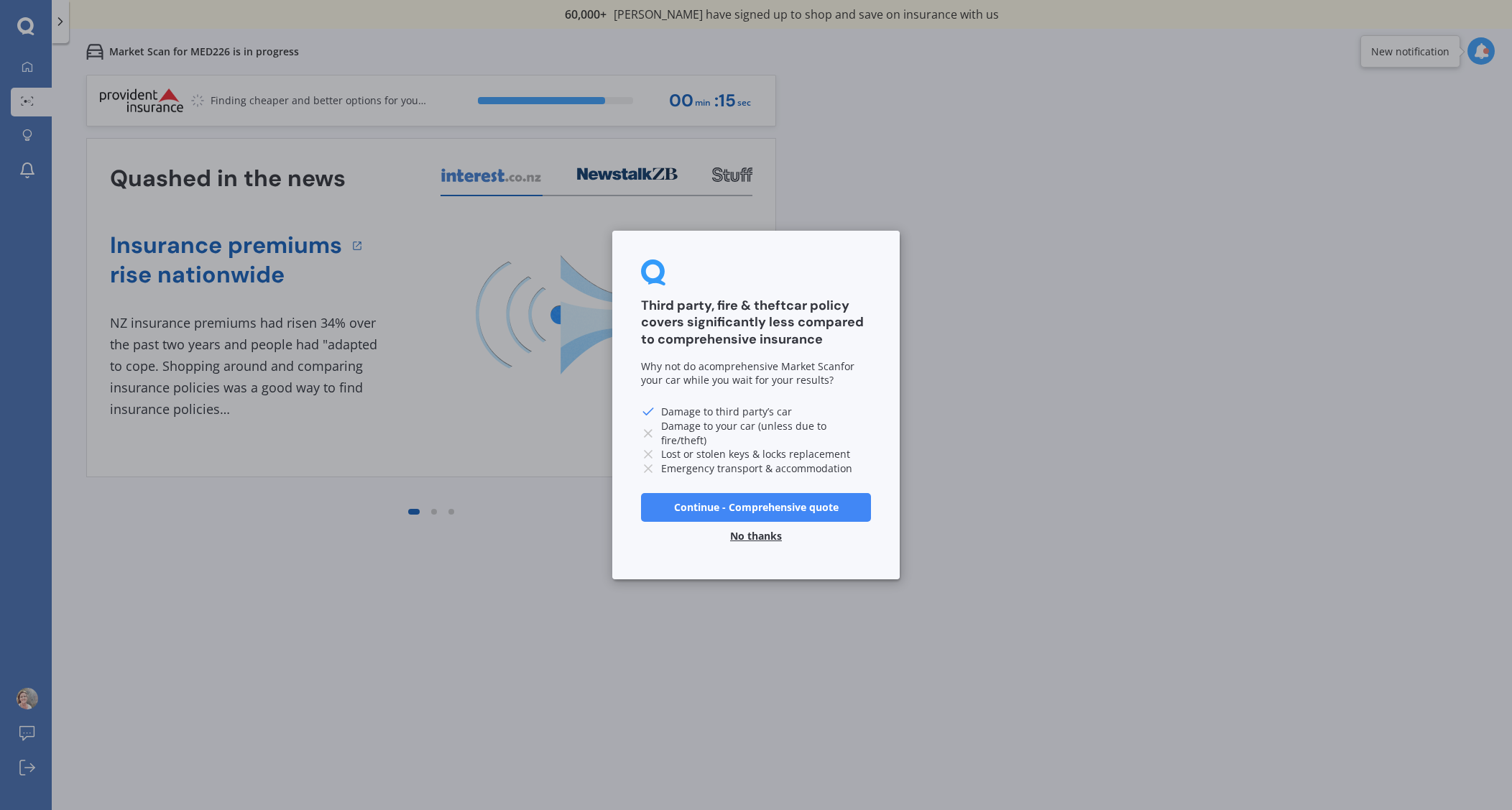
click at [753, 531] on button "No thanks" at bounding box center [756, 536] width 69 height 29
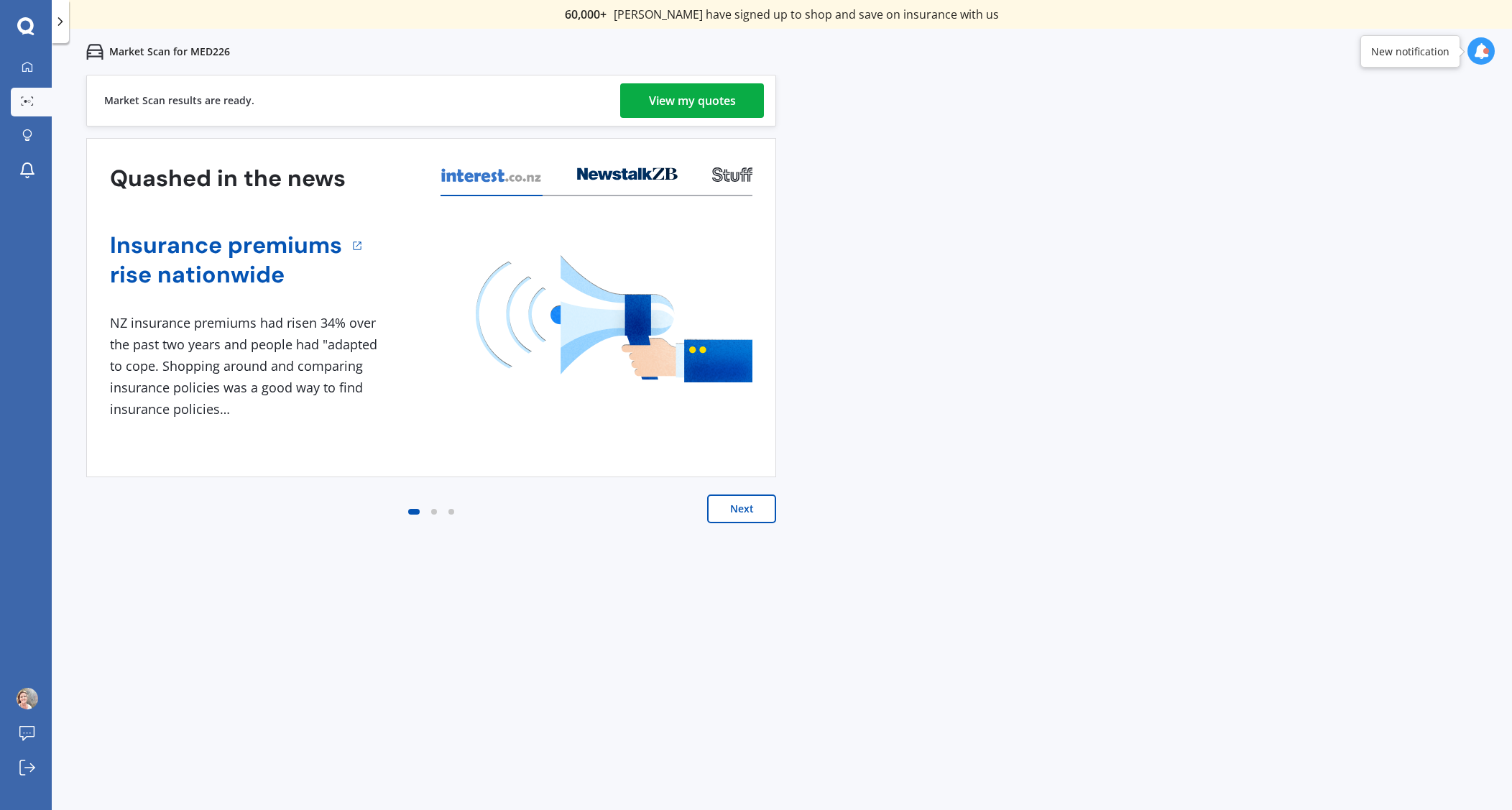
click at [676, 98] on div "View my quotes" at bounding box center [692, 100] width 87 height 34
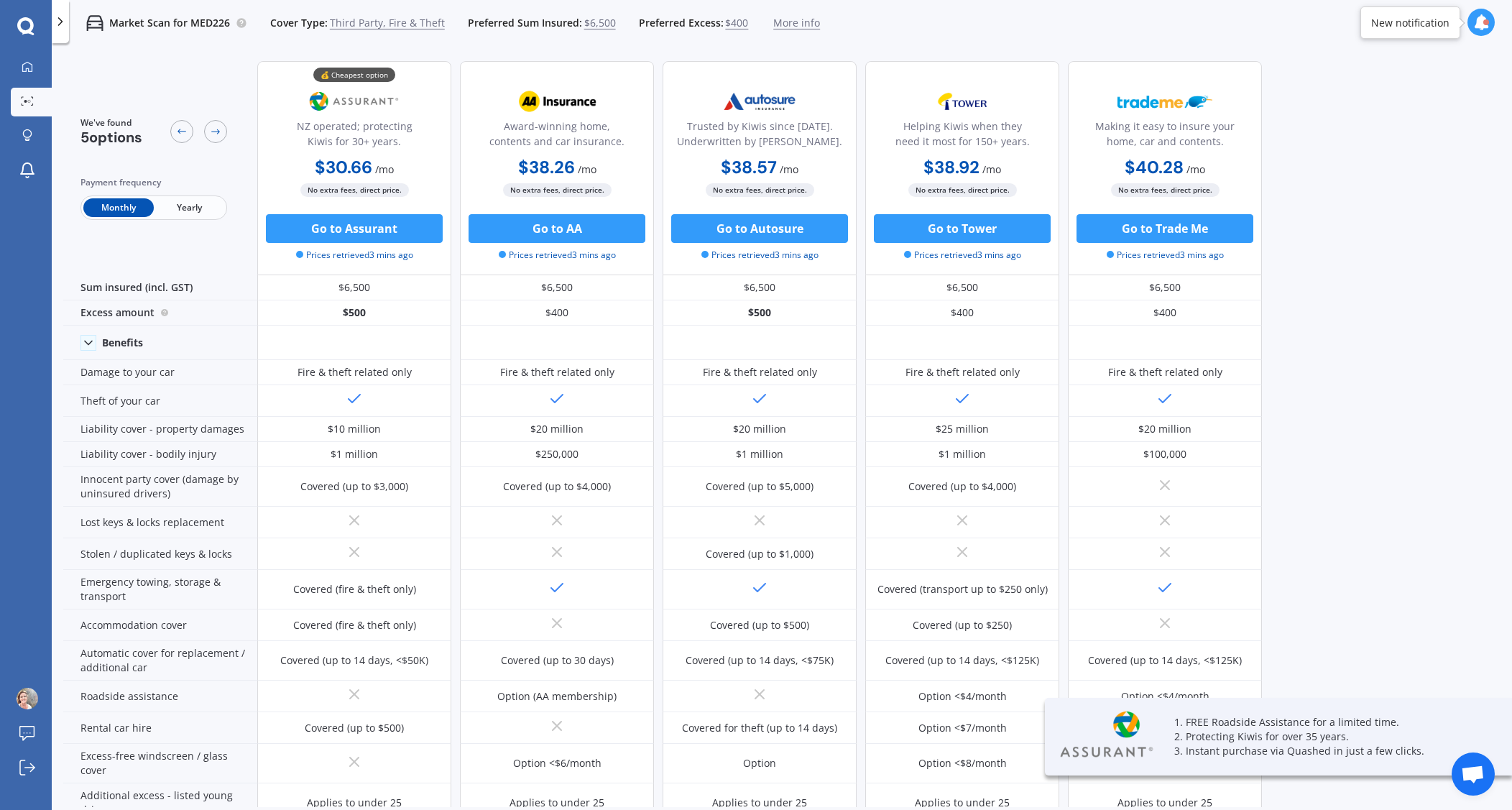
scroll to position [4, 0]
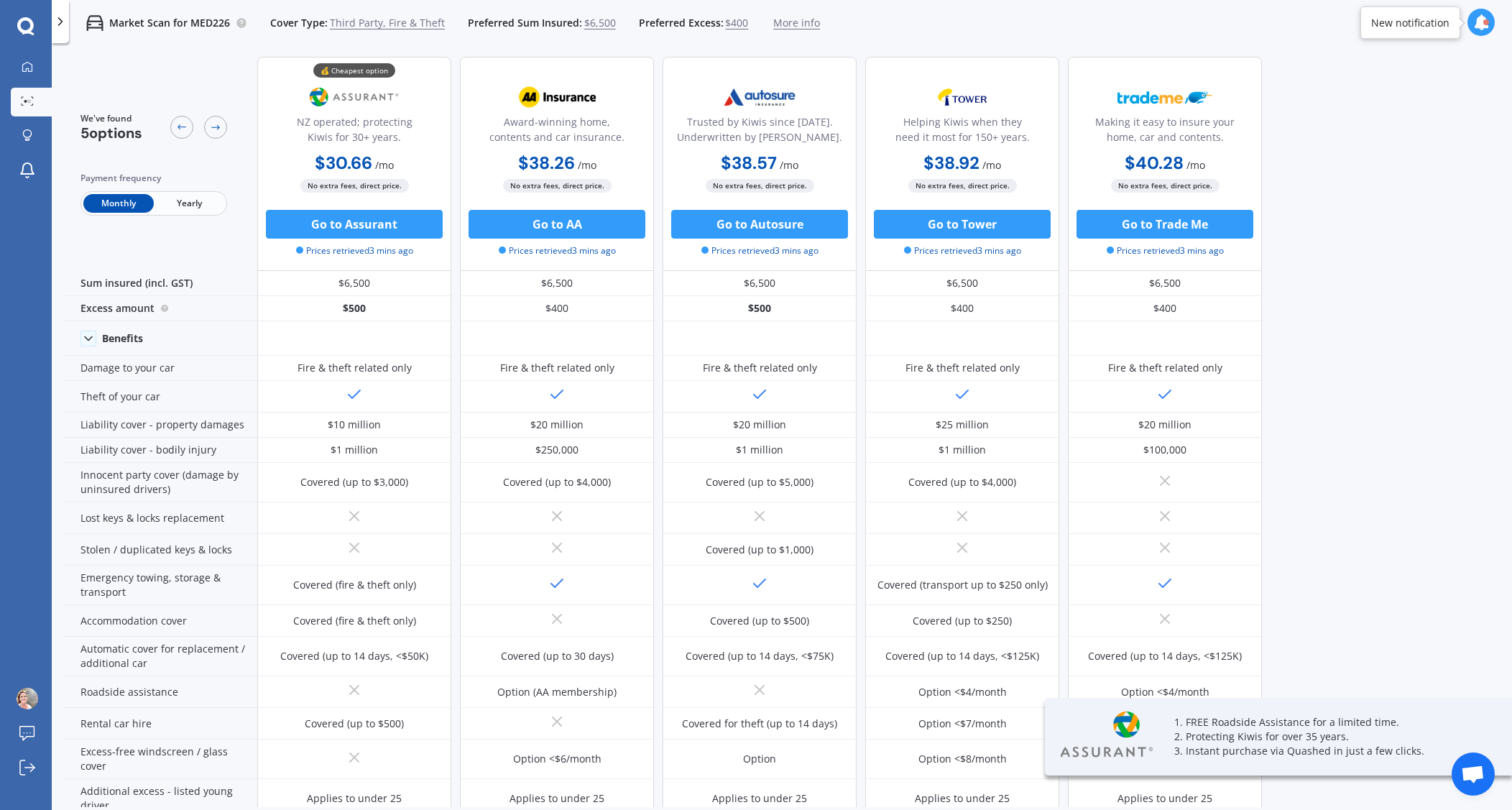
click at [207, 199] on span "Yearly" at bounding box center [189, 203] width 70 height 18
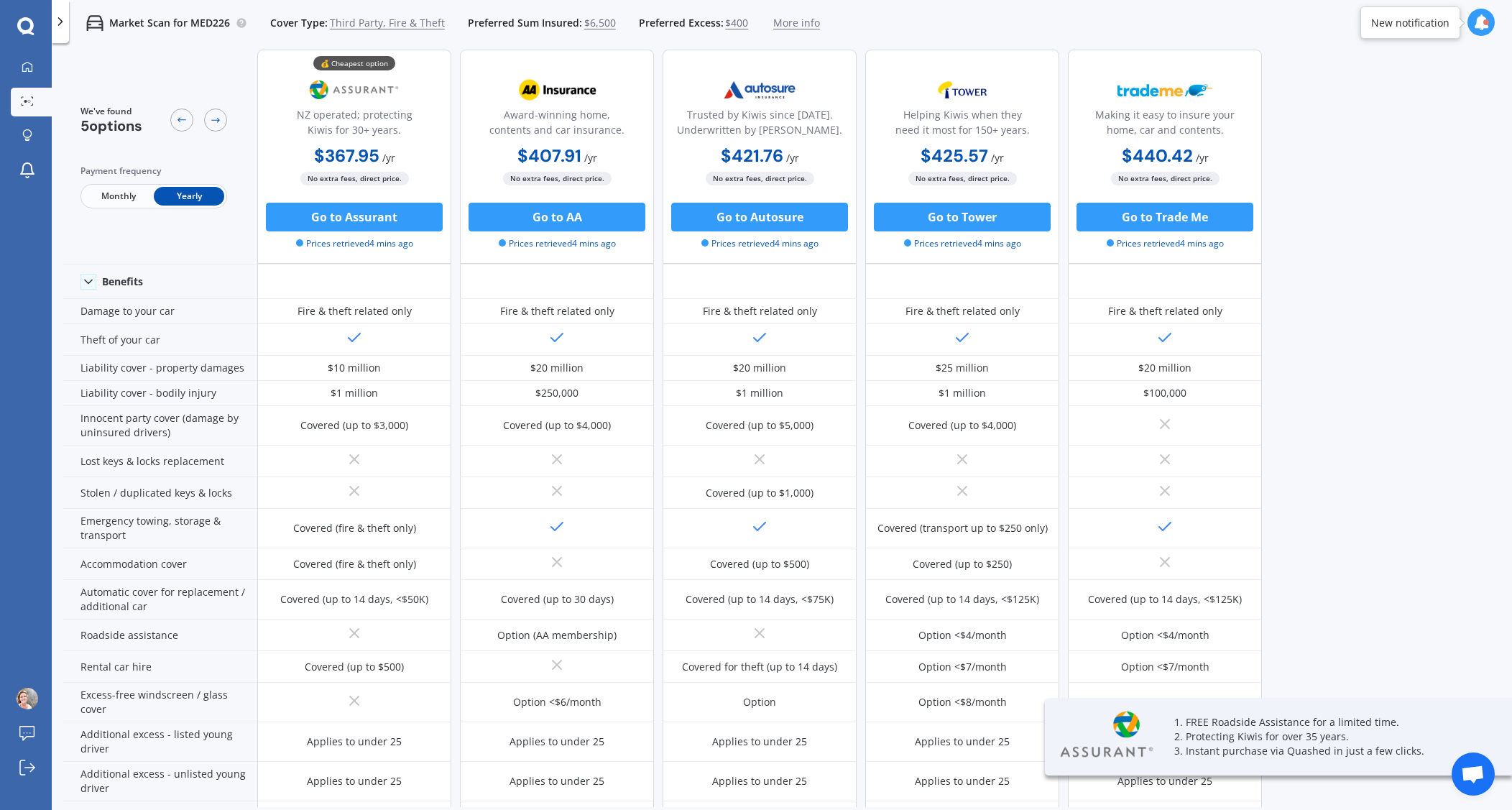
scroll to position [57, 0]
click at [1259, 546] on div "We've found 5 options Payment frequency Monthly Yearly 💰 Cheapest option NZ ope…" at bounding box center [787, 371] width 1449 height 757
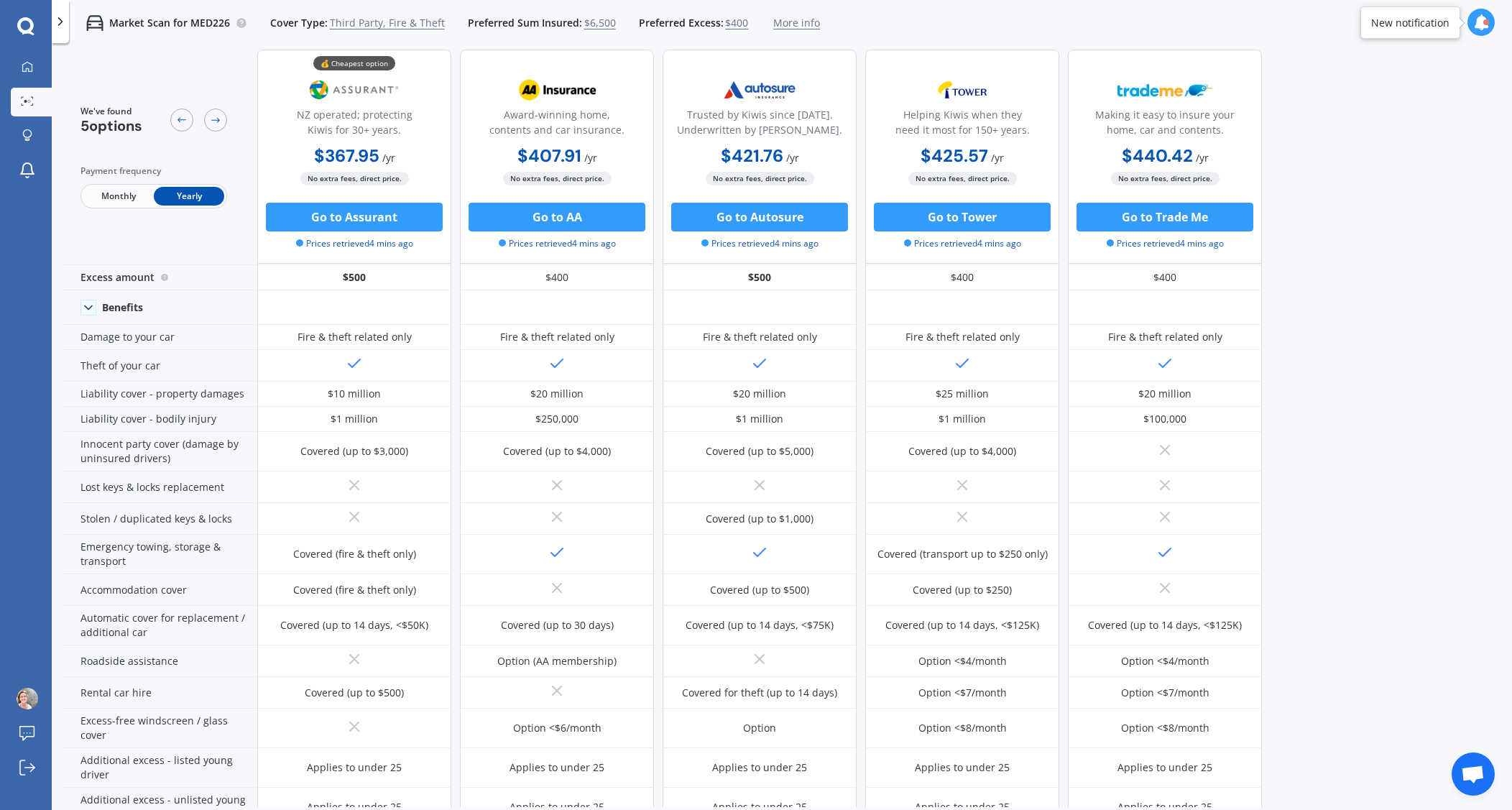
scroll to position [33, 0]
